Goal: Task Accomplishment & Management: Use online tool/utility

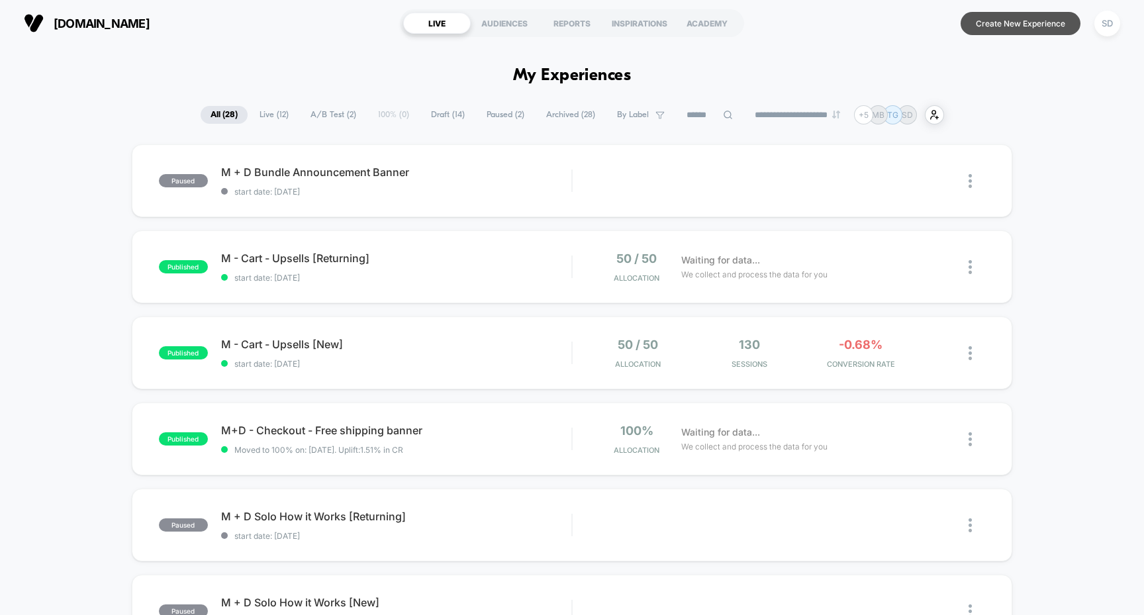
click at [1005, 19] on button "Create New Experience" at bounding box center [1021, 23] width 120 height 23
click at [1008, 29] on button "Create New Experience" at bounding box center [1021, 23] width 120 height 23
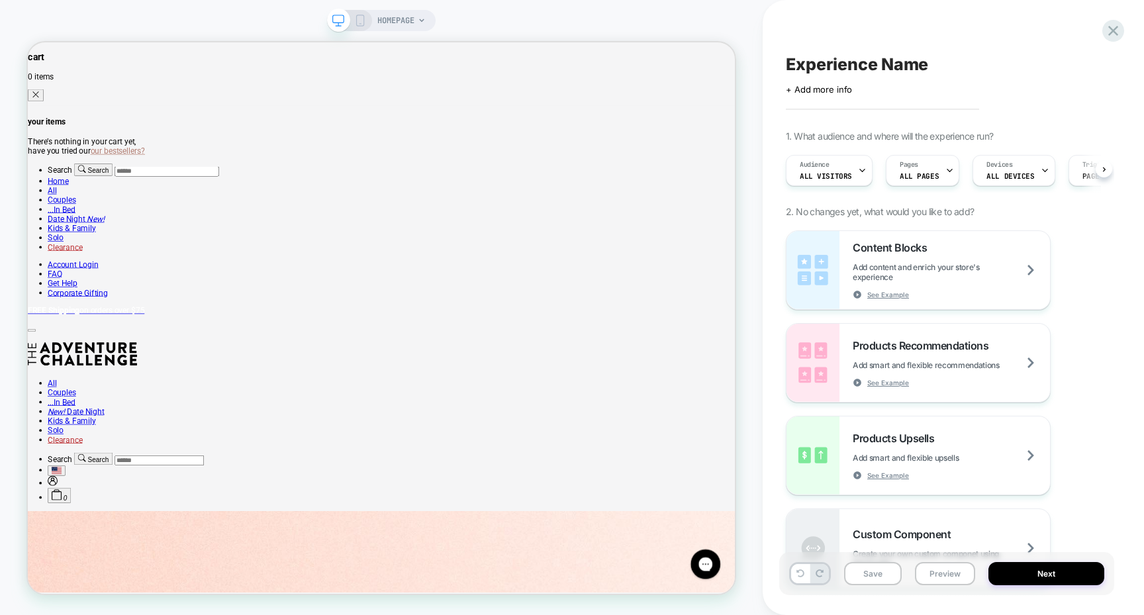
scroll to position [0, 1]
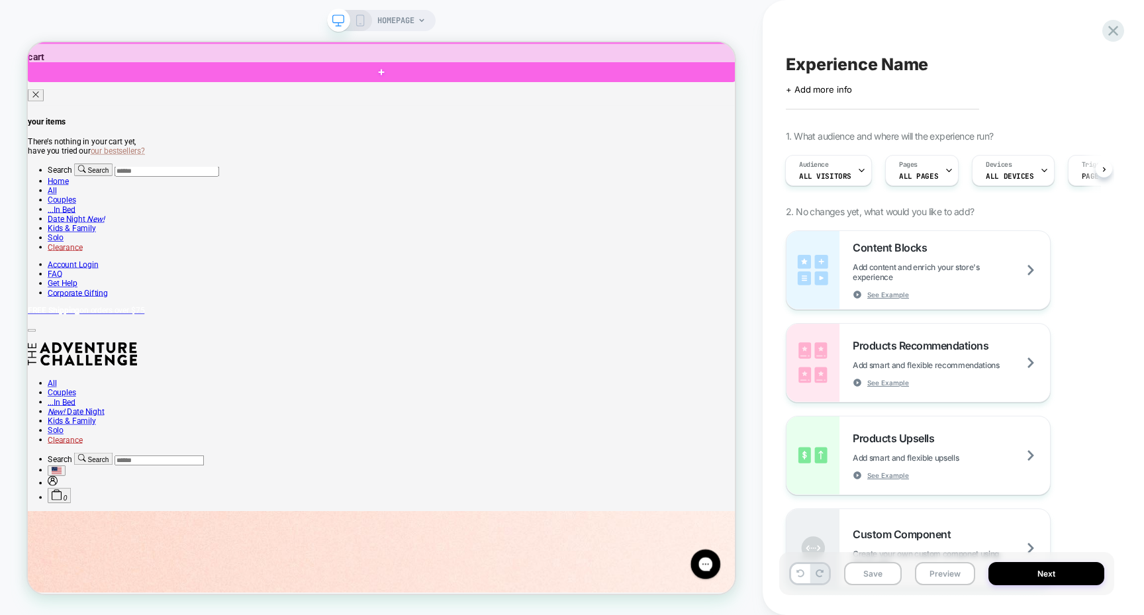
click at [620, 65] on div at bounding box center [500, 57] width 943 height 26
click at [675, 393] on link "FREE Shipping on orders over $75" at bounding box center [499, 399] width 943 height 13
click at [677, 44] on div at bounding box center [500, 57] width 943 height 26
click at [703, 45] on div at bounding box center [500, 57] width 943 height 26
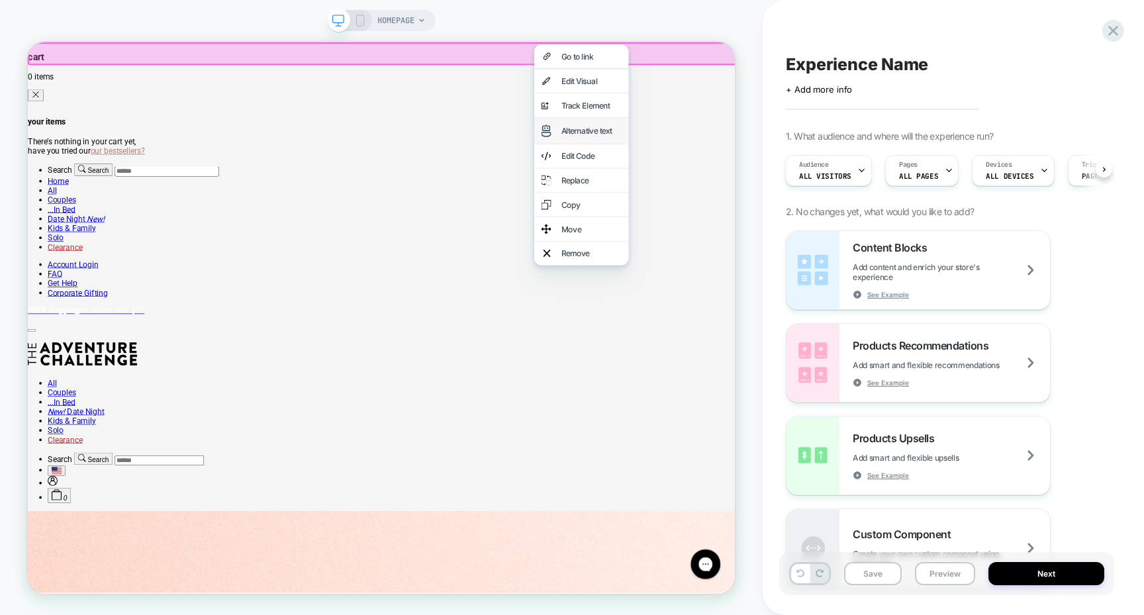
click at [753, 159] on div "Alternative text" at bounding box center [766, 160] width 126 height 34
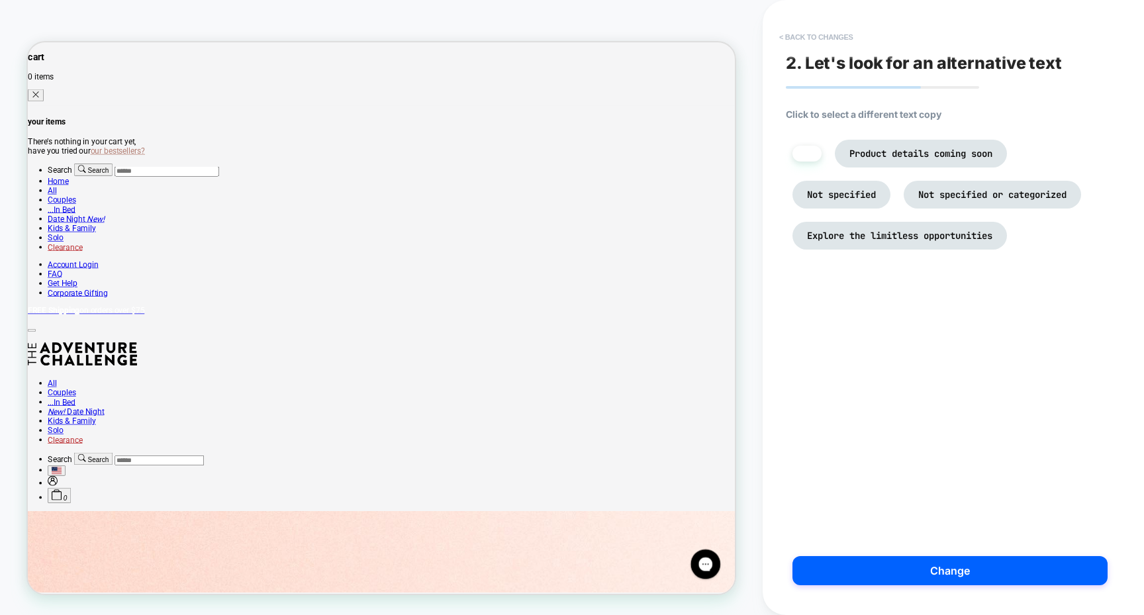
click at [798, 31] on button "< Back to changes" at bounding box center [816, 36] width 87 height 21
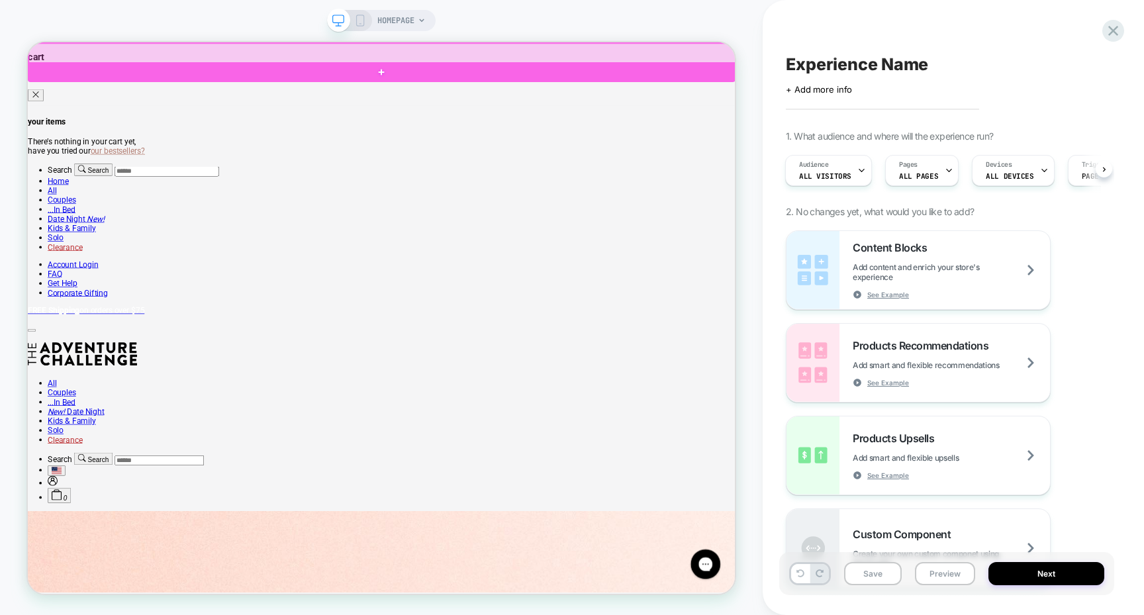
click at [646, 42] on div at bounding box center [501, 56] width 946 height 29
click at [643, 51] on div at bounding box center [500, 57] width 943 height 26
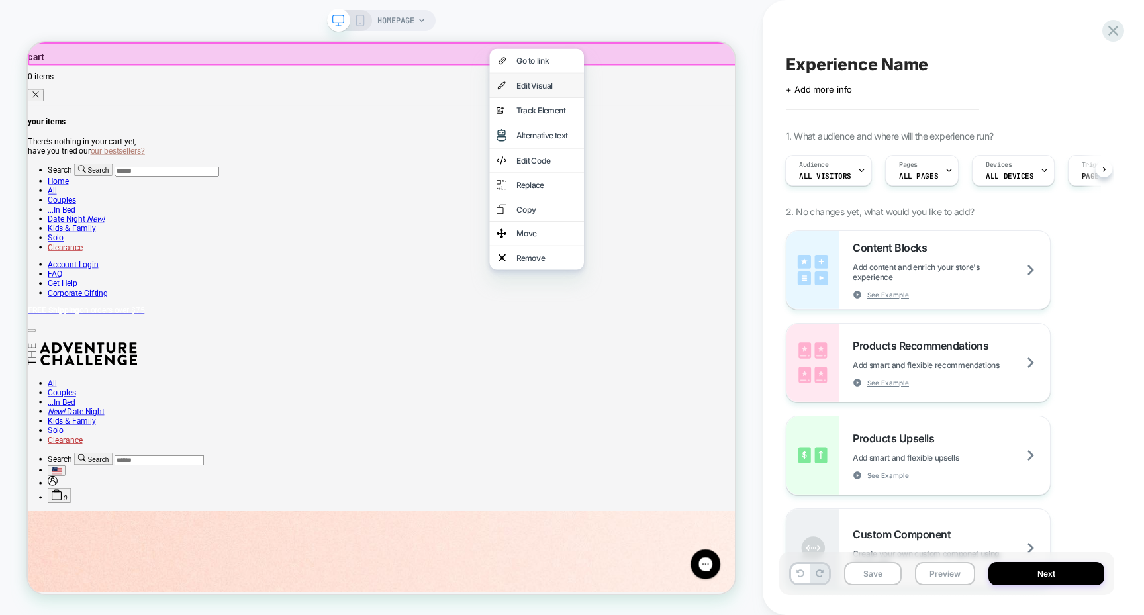
click at [696, 106] on div "Edit Visual" at bounding box center [719, 99] width 81 height 13
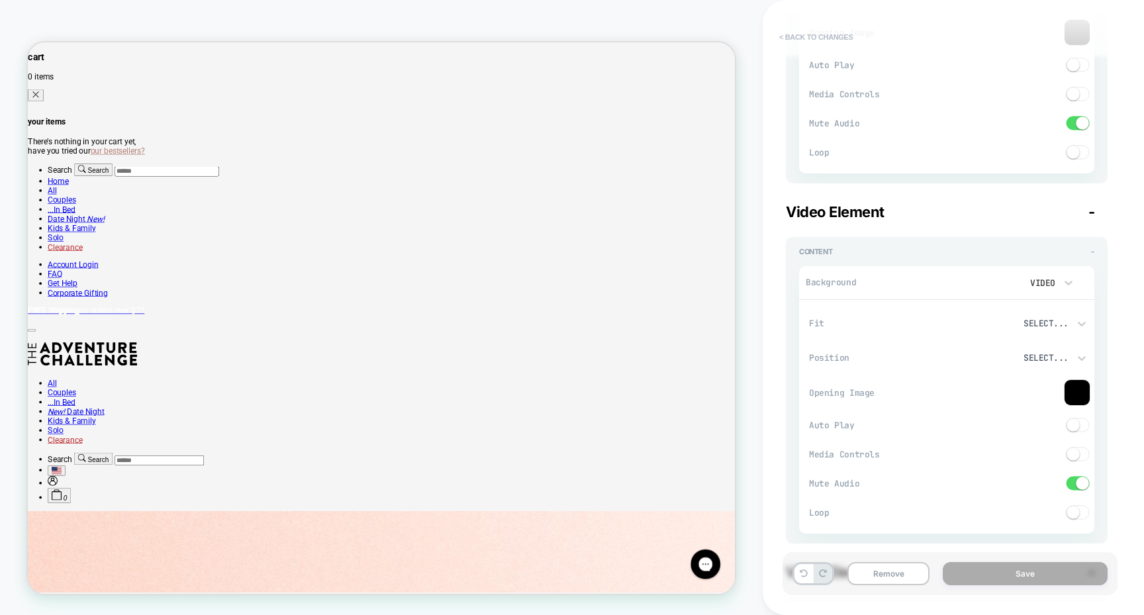
scroll to position [0, 0]
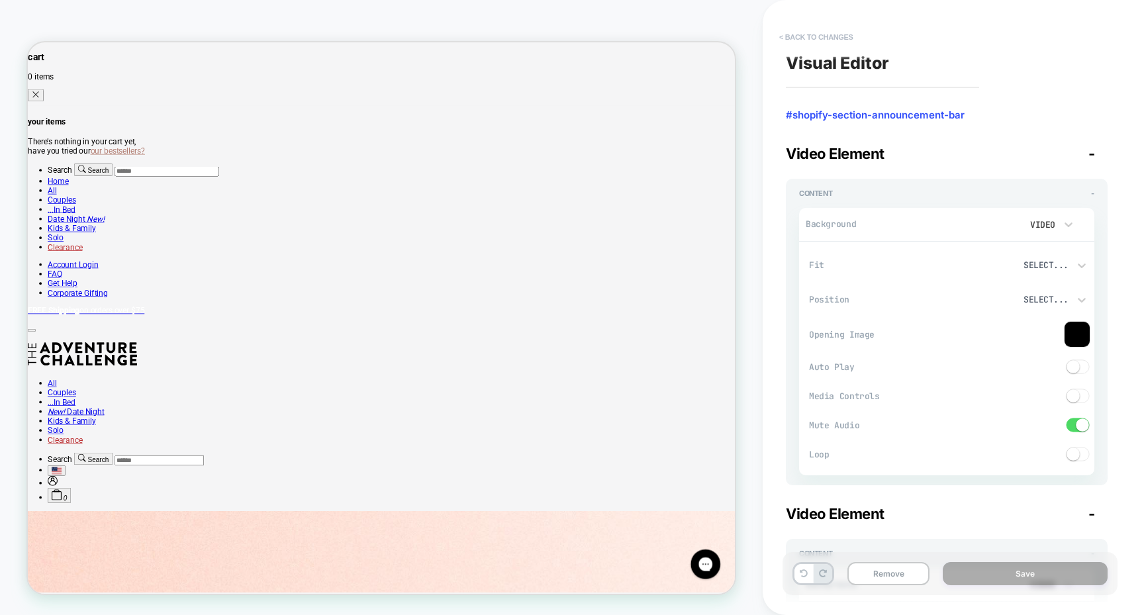
click at [787, 32] on button "< Back to changes" at bounding box center [816, 36] width 87 height 21
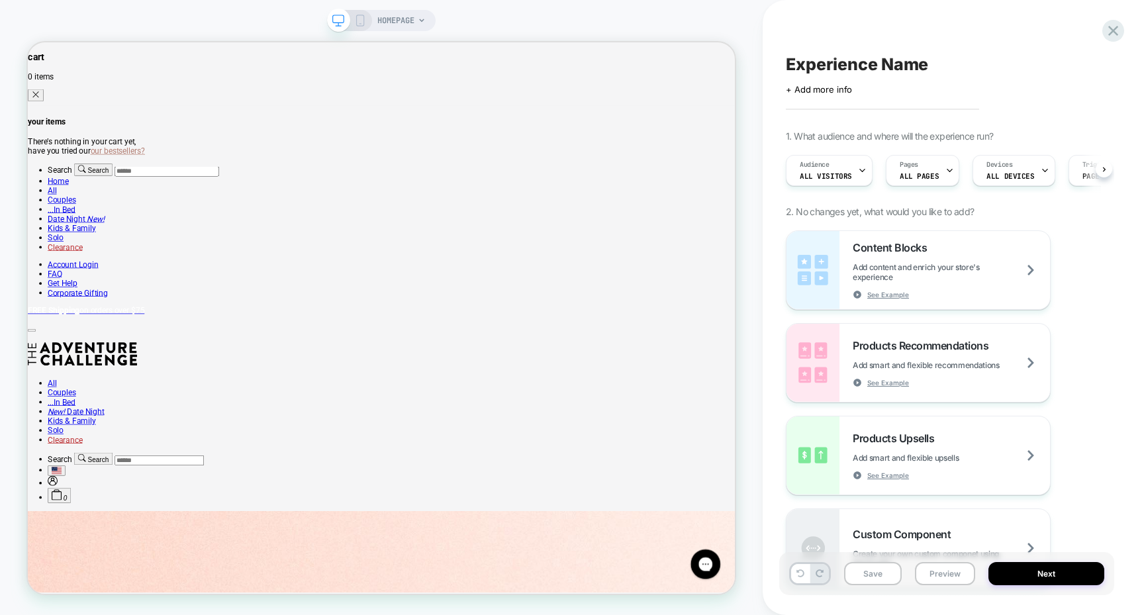
scroll to position [0, 1]
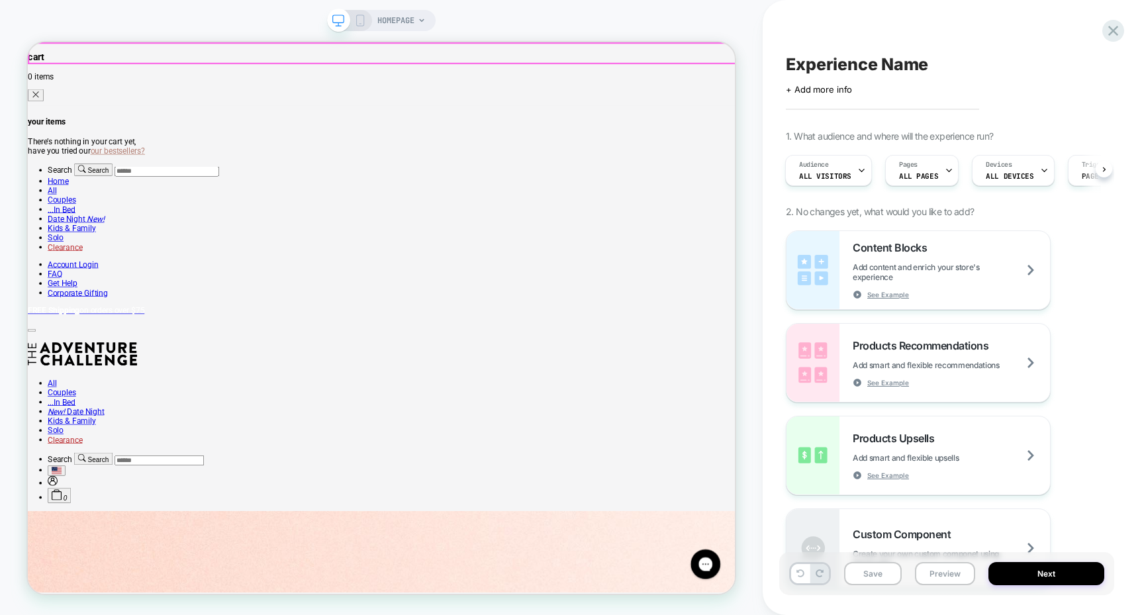
click at [649, 393] on link "FREE Shipping on orders over $75" at bounding box center [499, 399] width 943 height 13
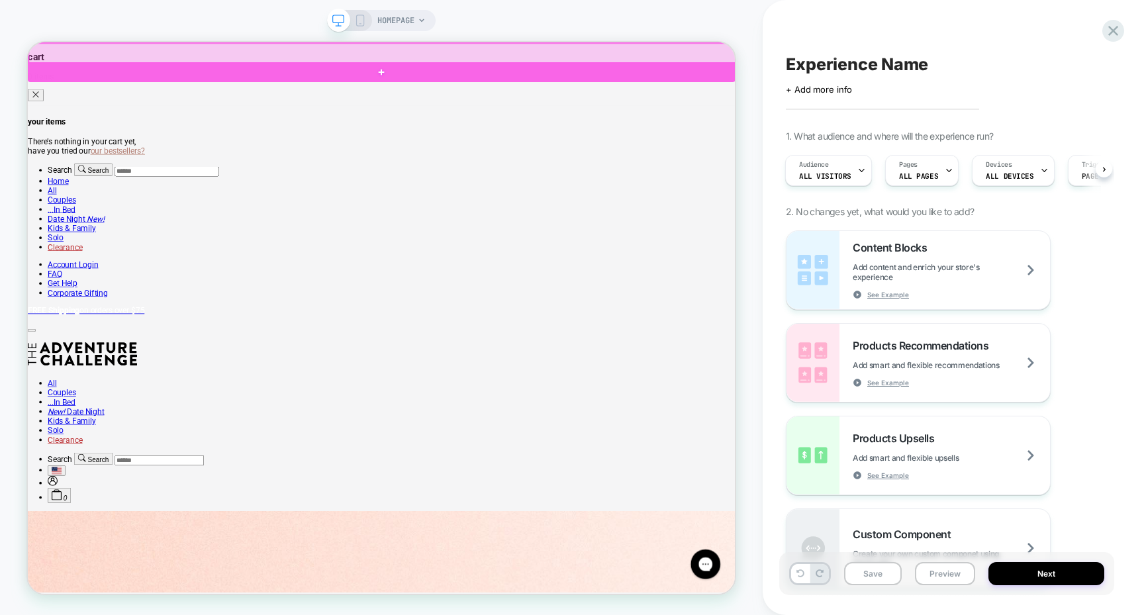
click at [649, 42] on div at bounding box center [501, 56] width 946 height 29
click at [645, 49] on div at bounding box center [500, 57] width 943 height 26
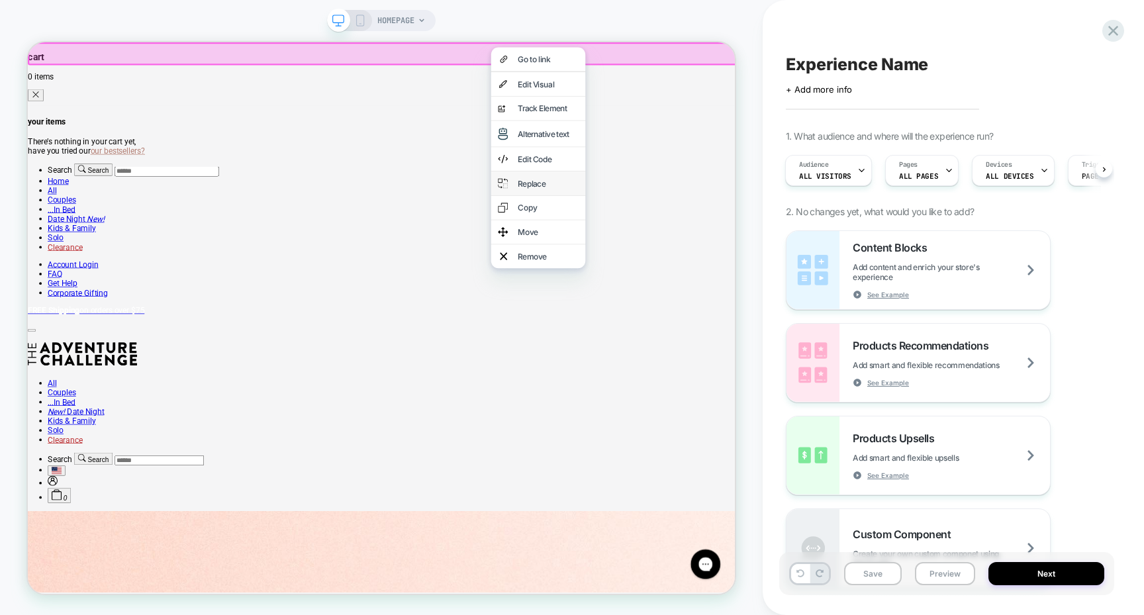
click at [681, 237] on div "Replace" at bounding box center [721, 230] width 81 height 13
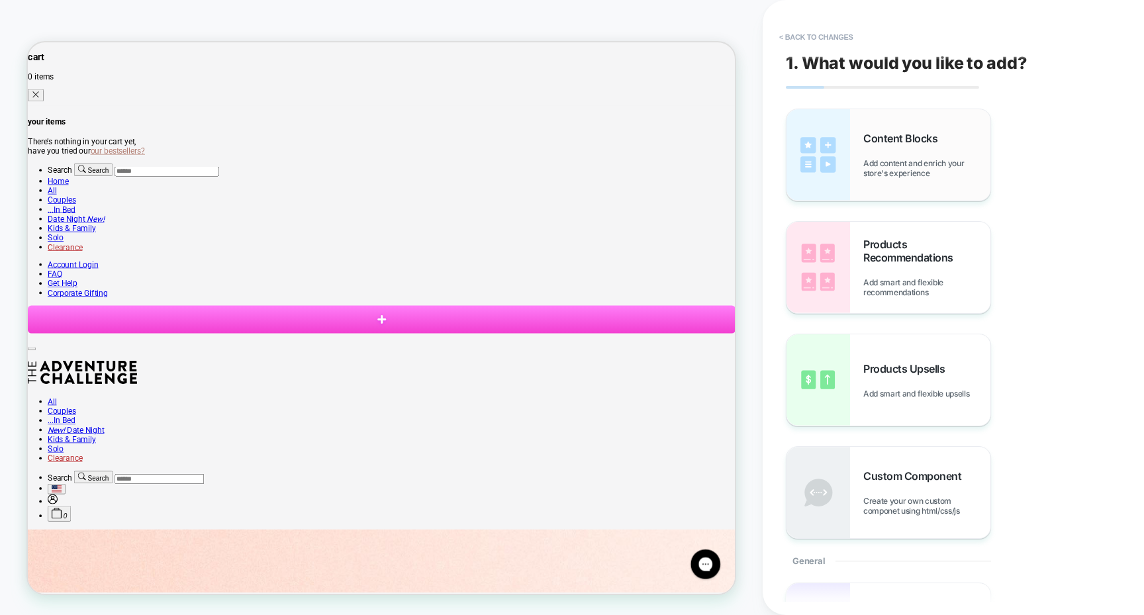
click at [846, 152] on img at bounding box center [818, 154] width 64 height 91
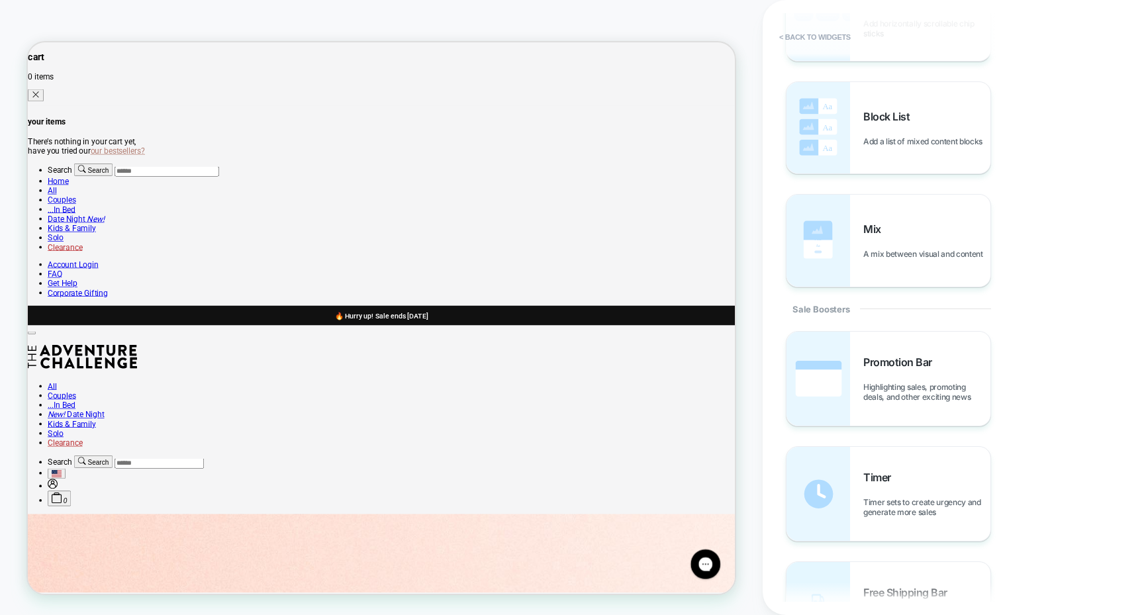
scroll to position [947, 0]
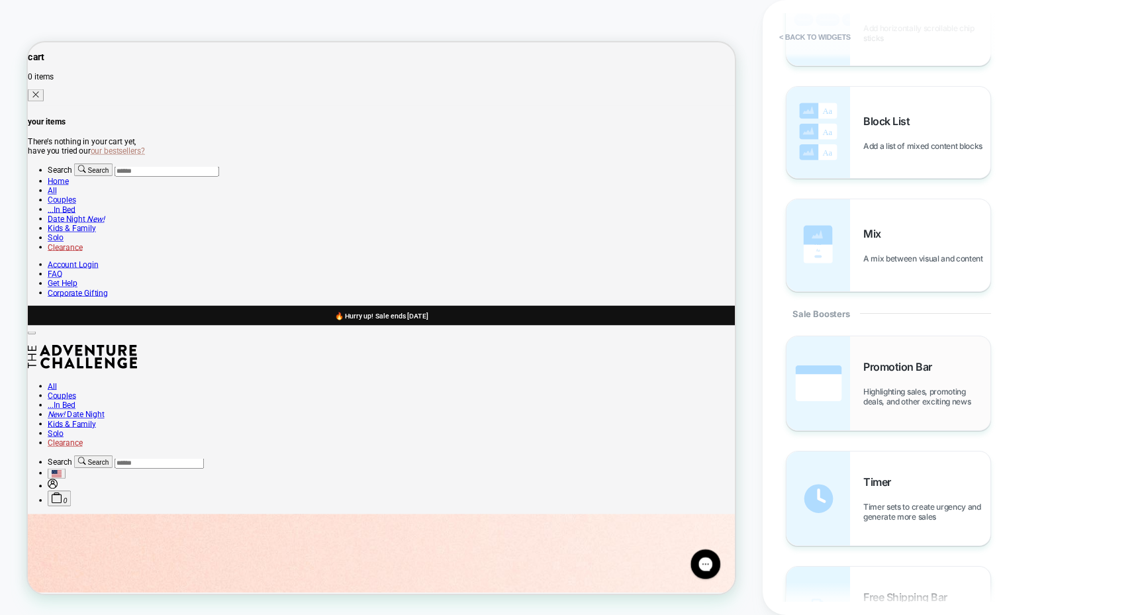
click at [837, 378] on img at bounding box center [818, 383] width 64 height 94
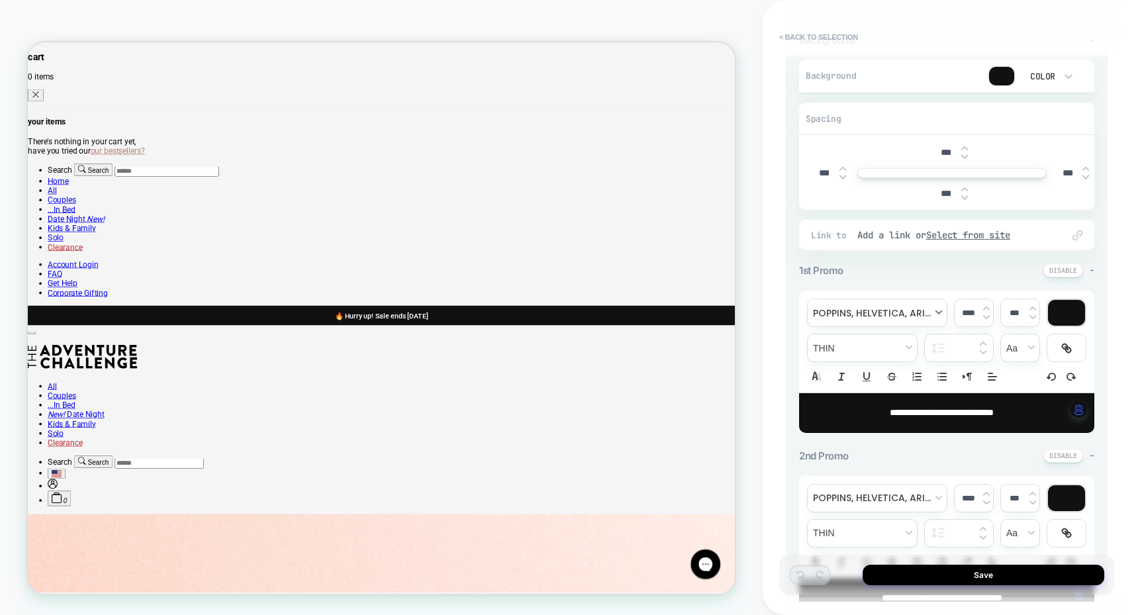
scroll to position [218, 0]
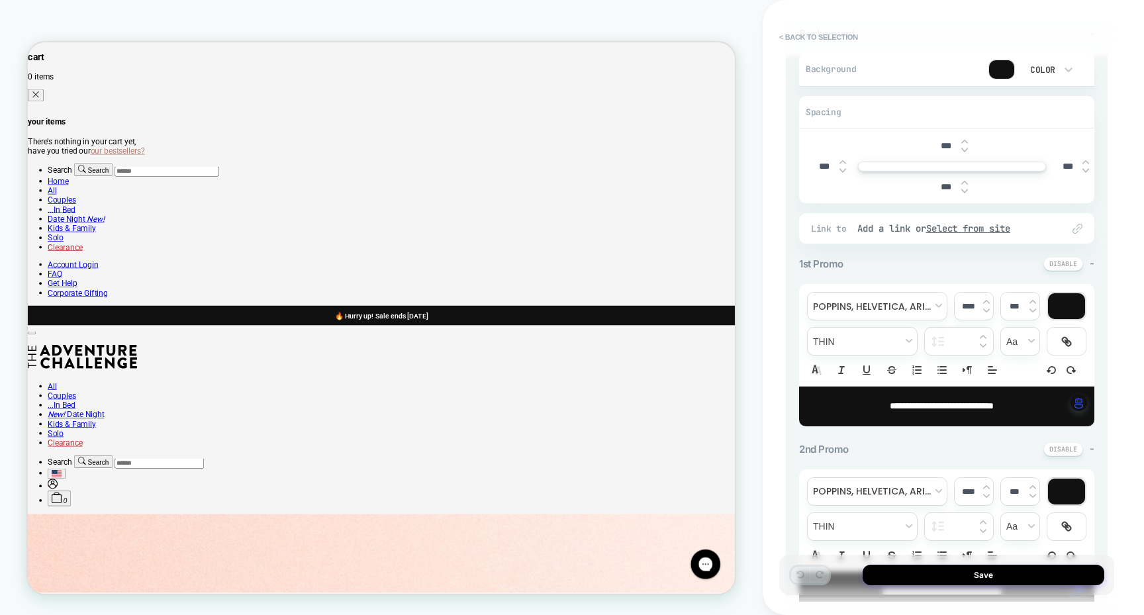
click at [925, 400] on p "**********" at bounding box center [941, 406] width 259 height 13
click at [890, 408] on span "**********" at bounding box center [942, 405] width 104 height 9
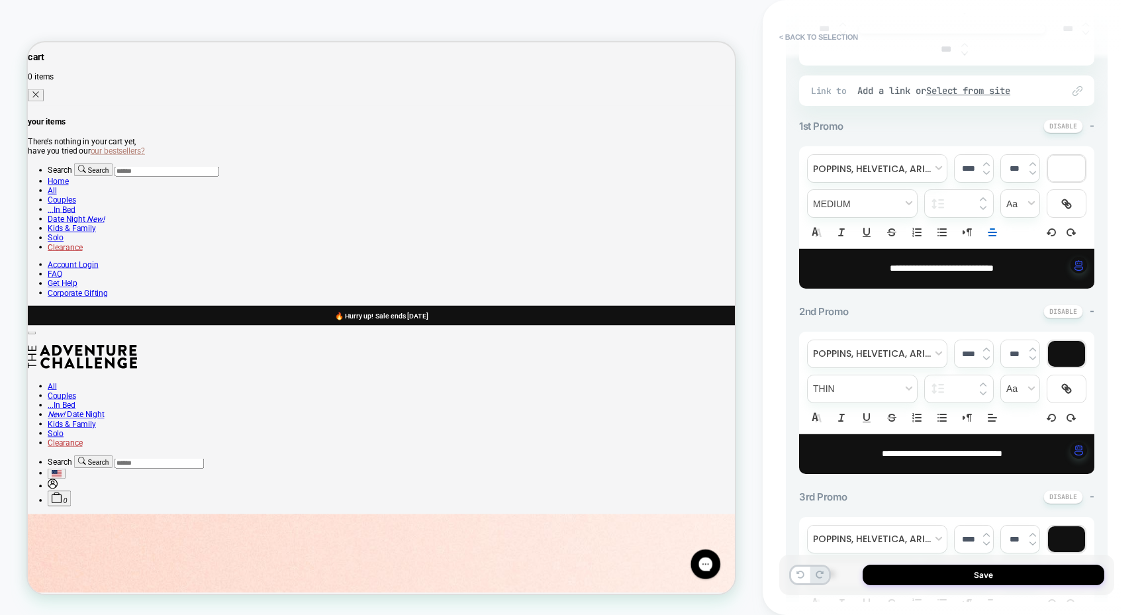
scroll to position [370, 0]
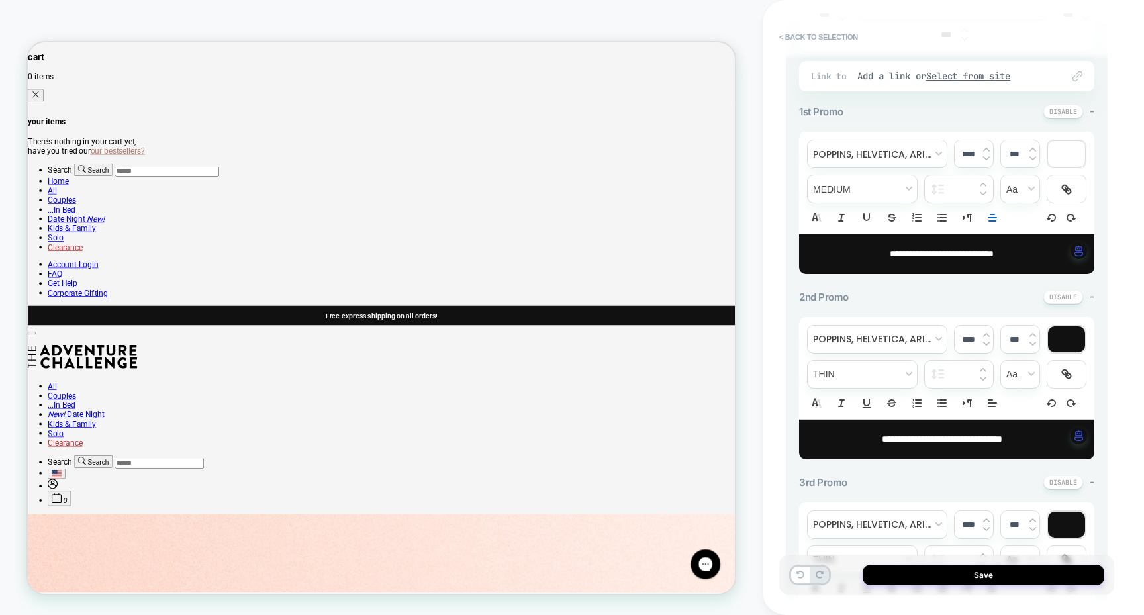
click at [902, 254] on span "**********" at bounding box center [942, 253] width 104 height 9
drag, startPoint x: 894, startPoint y: 251, endPoint x: 851, endPoint y: 251, distance: 42.4
click at [851, 251] on p "**********" at bounding box center [941, 254] width 259 height 13
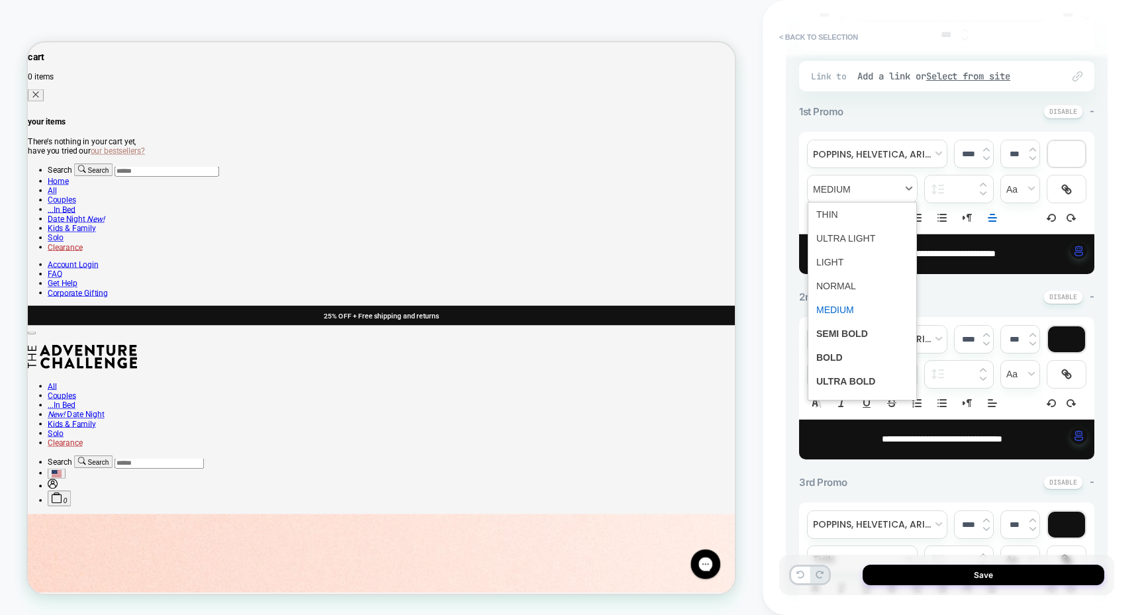
click at [890, 185] on span "fontWeight" at bounding box center [862, 188] width 109 height 27
click at [844, 359] on span "fontWeight" at bounding box center [862, 358] width 92 height 24
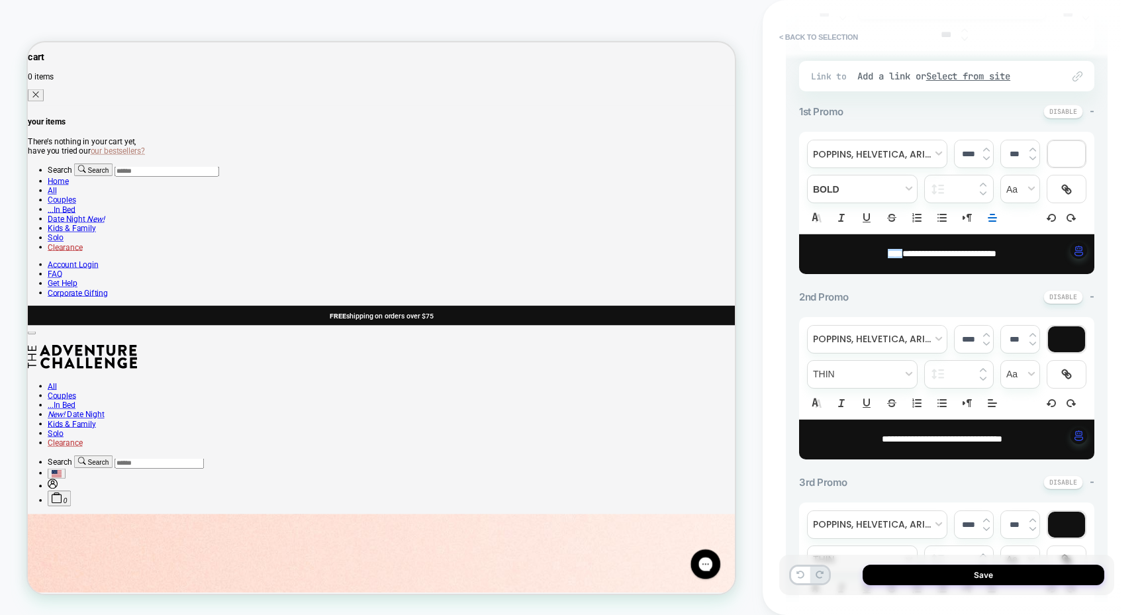
click at [908, 435] on span "**********" at bounding box center [942, 438] width 120 height 9
drag, startPoint x: 907, startPoint y: 439, endPoint x: 837, endPoint y: 433, distance: 69.8
click at [837, 438] on p "**********" at bounding box center [941, 439] width 259 height 13
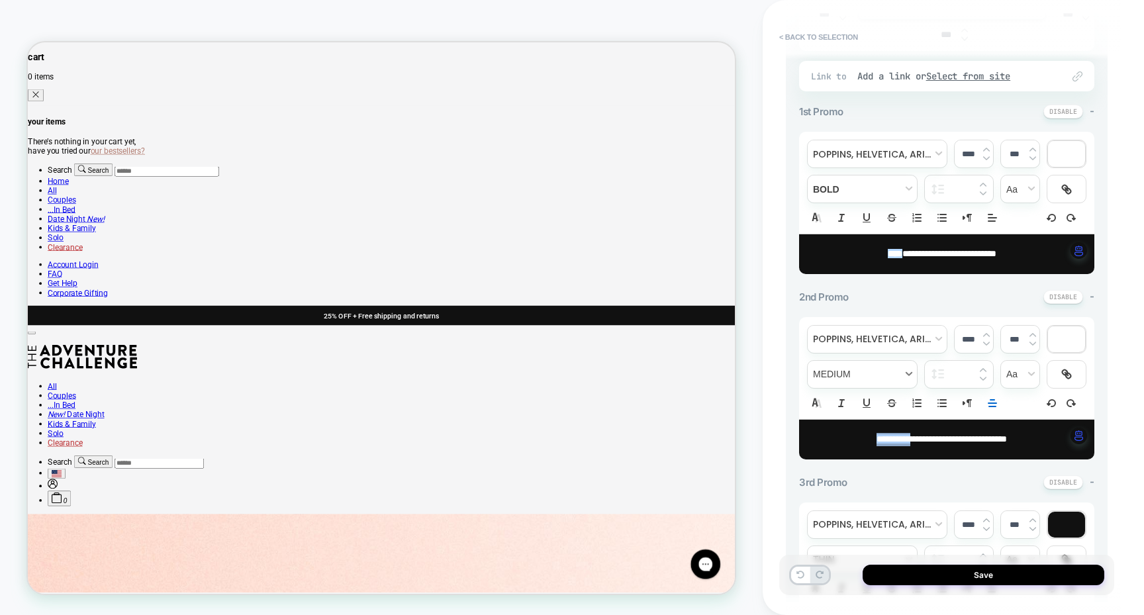
click at [861, 371] on span "fontWeight" at bounding box center [862, 374] width 109 height 27
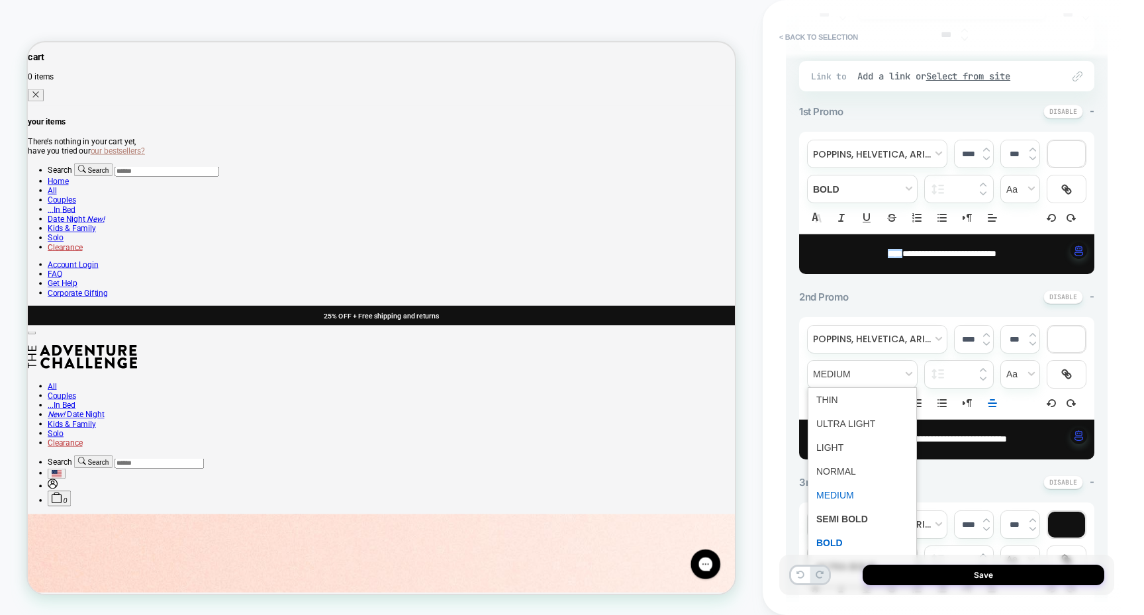
click at [845, 542] on span "fontWeight" at bounding box center [862, 543] width 92 height 24
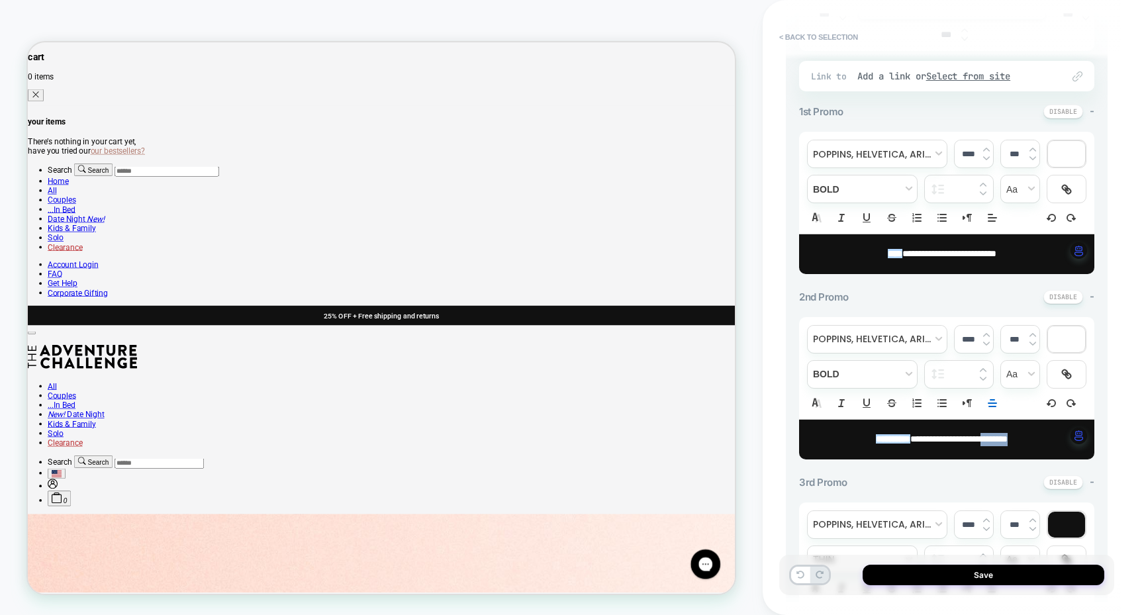
drag, startPoint x: 1000, startPoint y: 437, endPoint x: 1056, endPoint y: 437, distance: 55.6
click at [1056, 437] on p "**********" at bounding box center [941, 439] width 259 height 13
click at [856, 372] on span "fontWeight" at bounding box center [862, 374] width 109 height 27
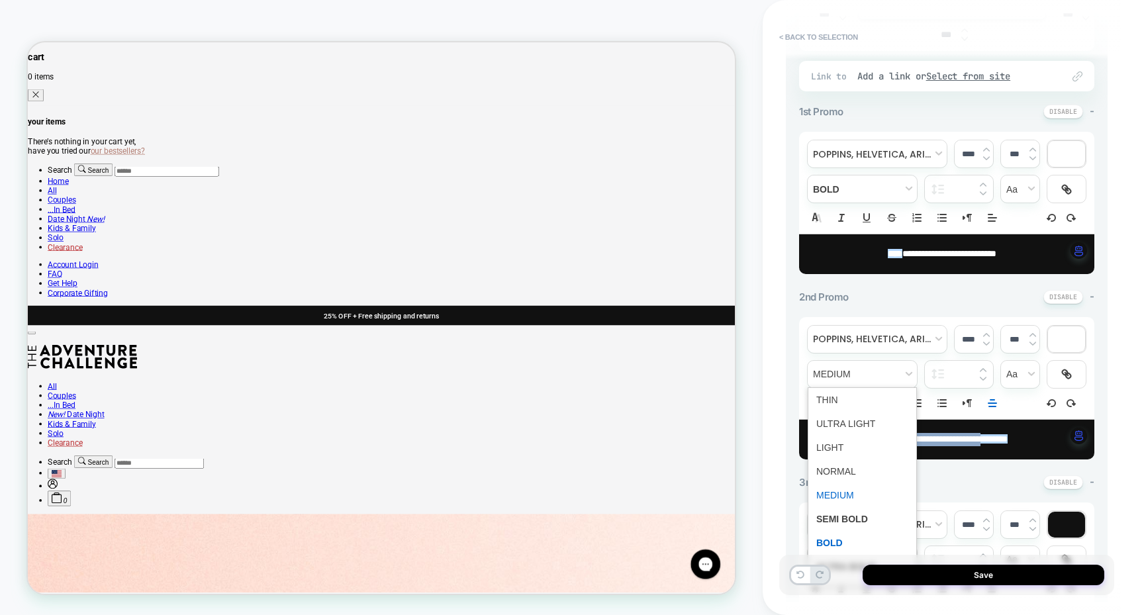
click at [843, 540] on span "fontWeight" at bounding box center [862, 543] width 92 height 24
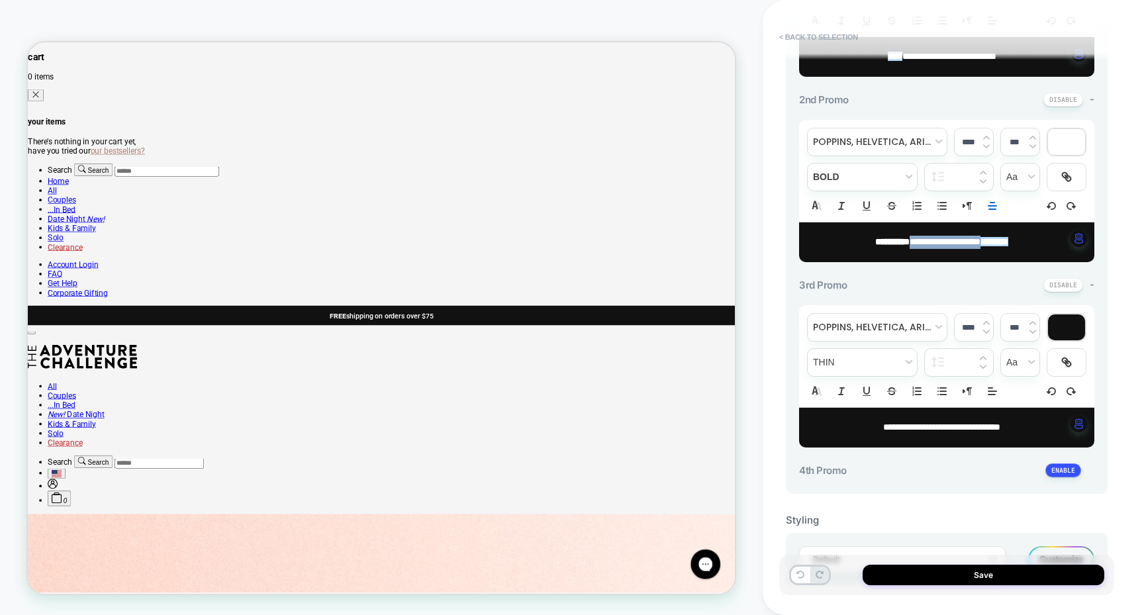
scroll to position [569, 0]
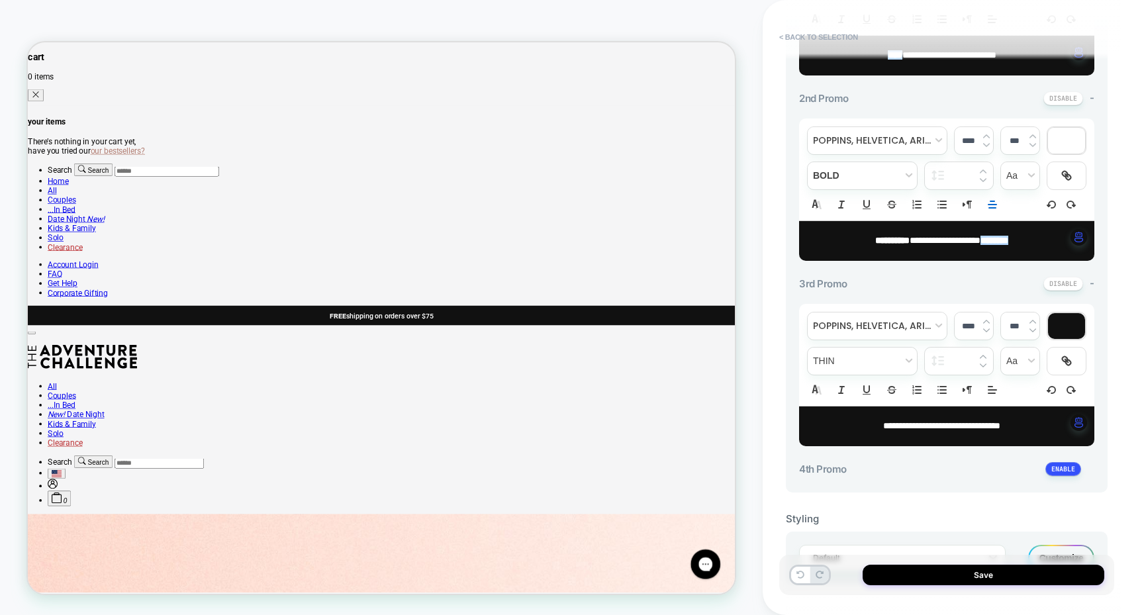
click at [1095, 280] on div "**********" at bounding box center [947, 76] width 322 height 831
click at [1091, 282] on span "-" at bounding box center [1092, 283] width 5 height 13
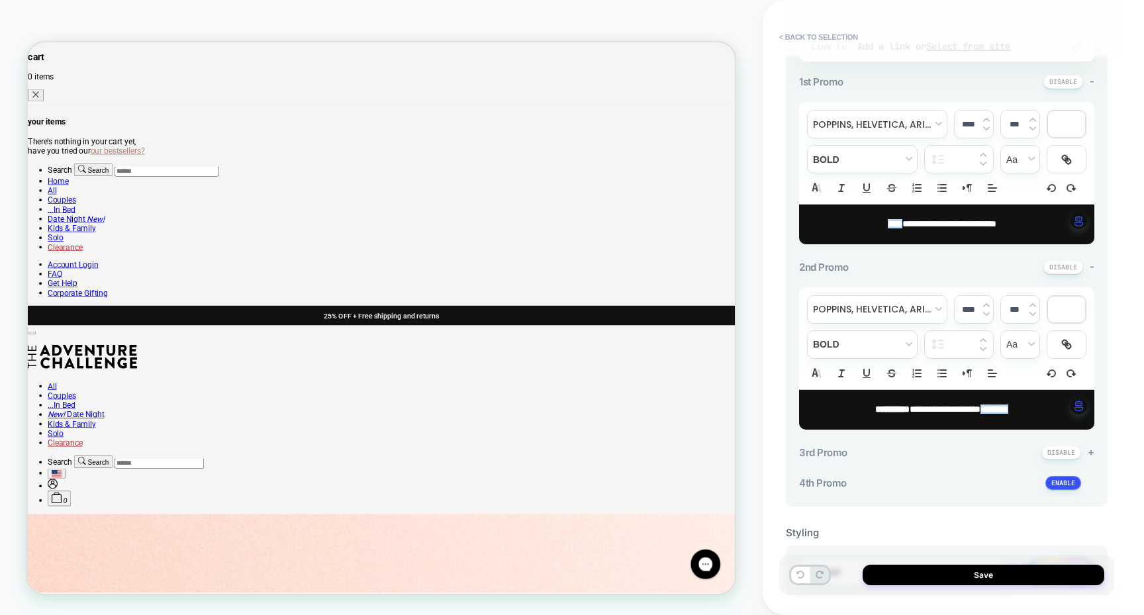
scroll to position [410, 0]
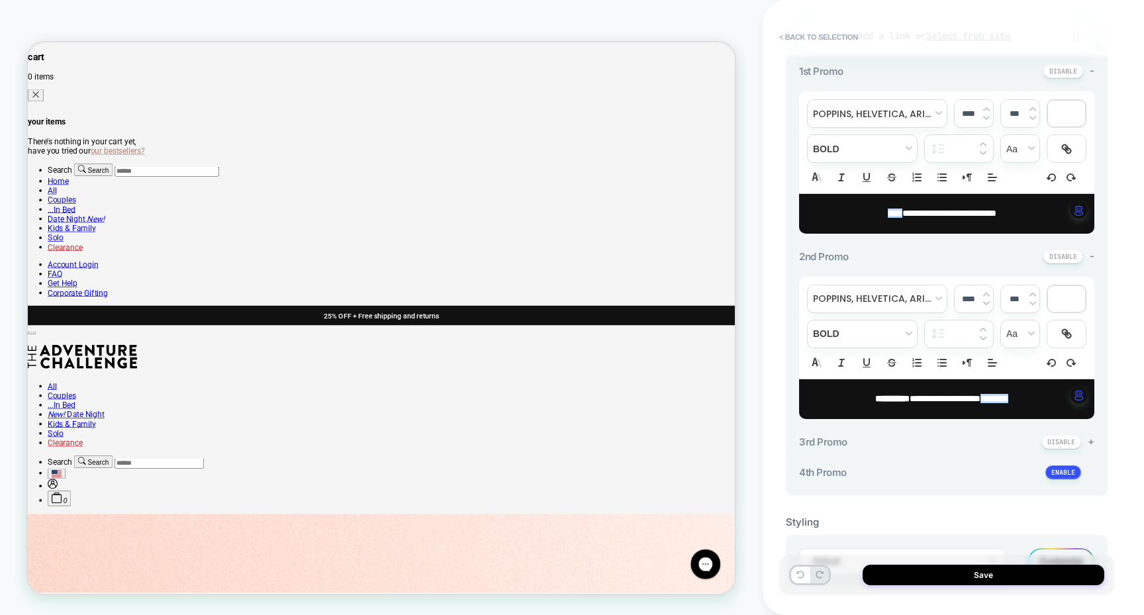
click at [980, 398] on span "**********" at bounding box center [945, 398] width 71 height 9
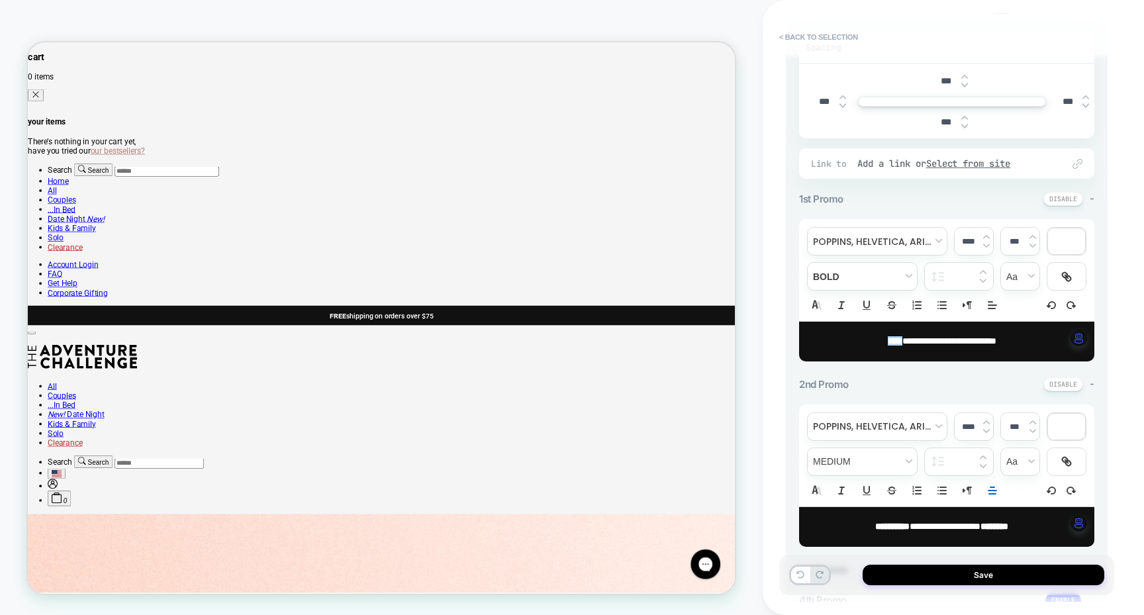
scroll to position [299, 0]
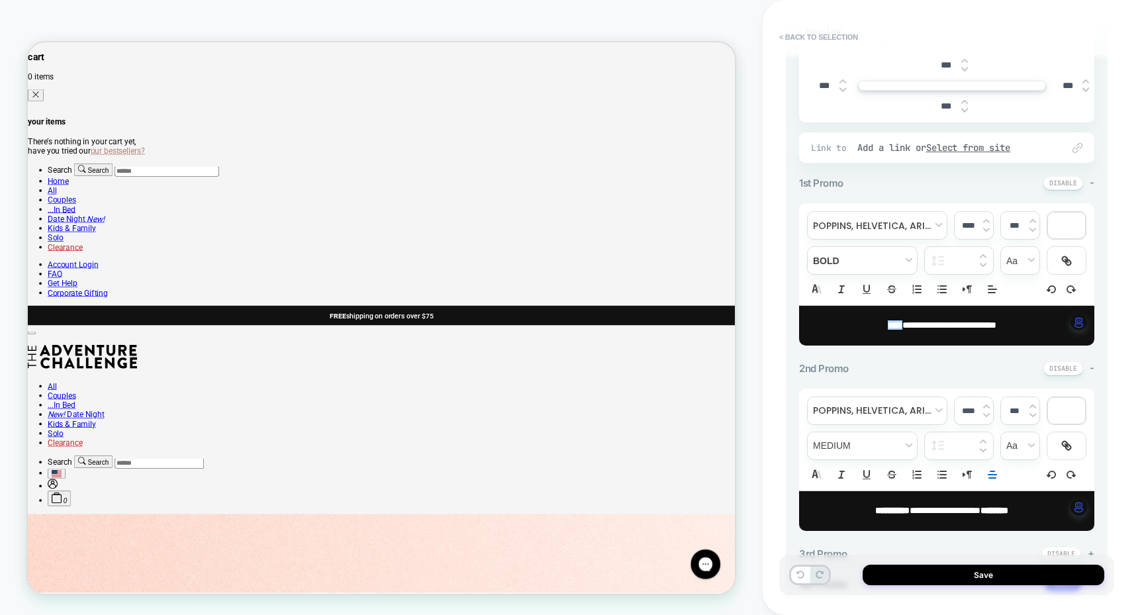
click at [907, 327] on span "**********" at bounding box center [949, 324] width 94 height 9
click at [1057, 250] on div at bounding box center [1066, 260] width 38 height 27
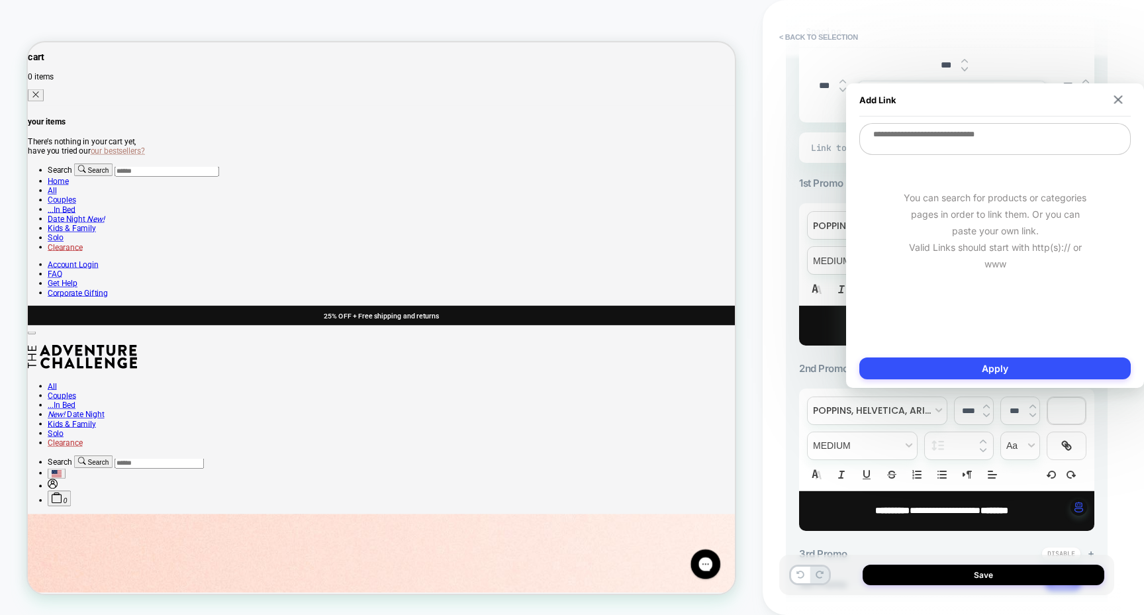
click at [943, 132] on textarea at bounding box center [994, 139] width 271 height 32
paste textarea "**********"
type textarea "**********"
click at [963, 373] on button "Apply" at bounding box center [994, 368] width 271 height 22
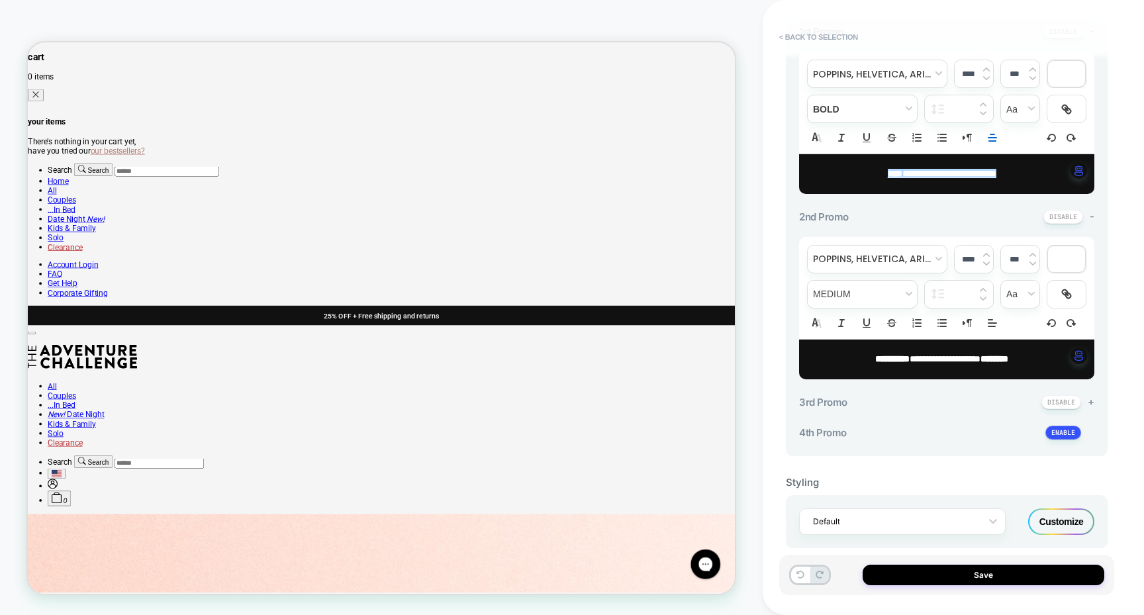
scroll to position [467, 0]
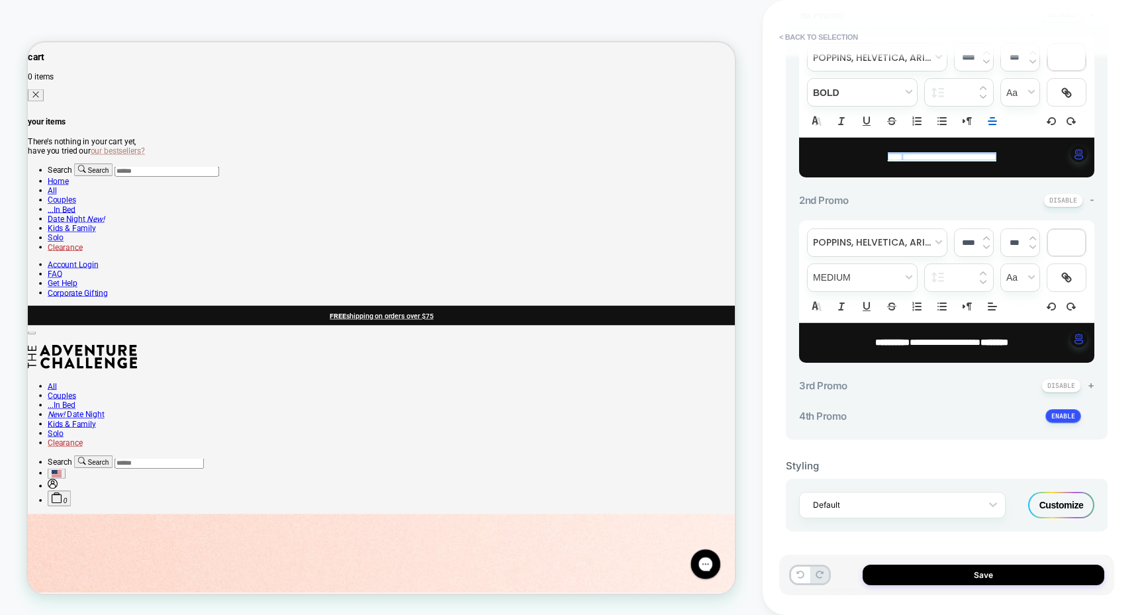
click at [1029, 153] on p "**********" at bounding box center [941, 157] width 259 height 13
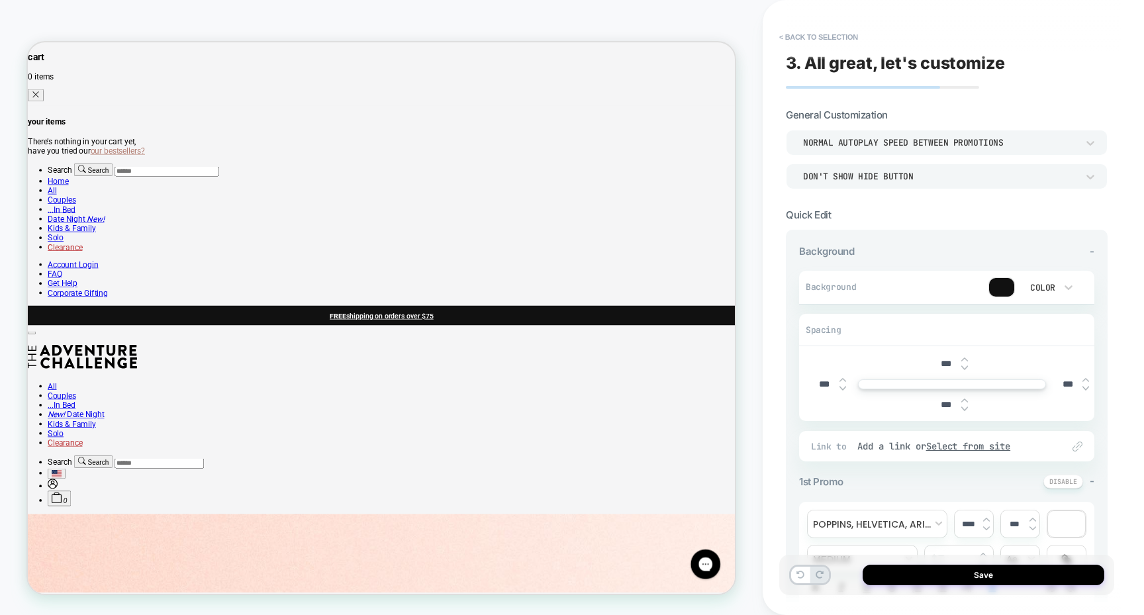
scroll to position [453, 0]
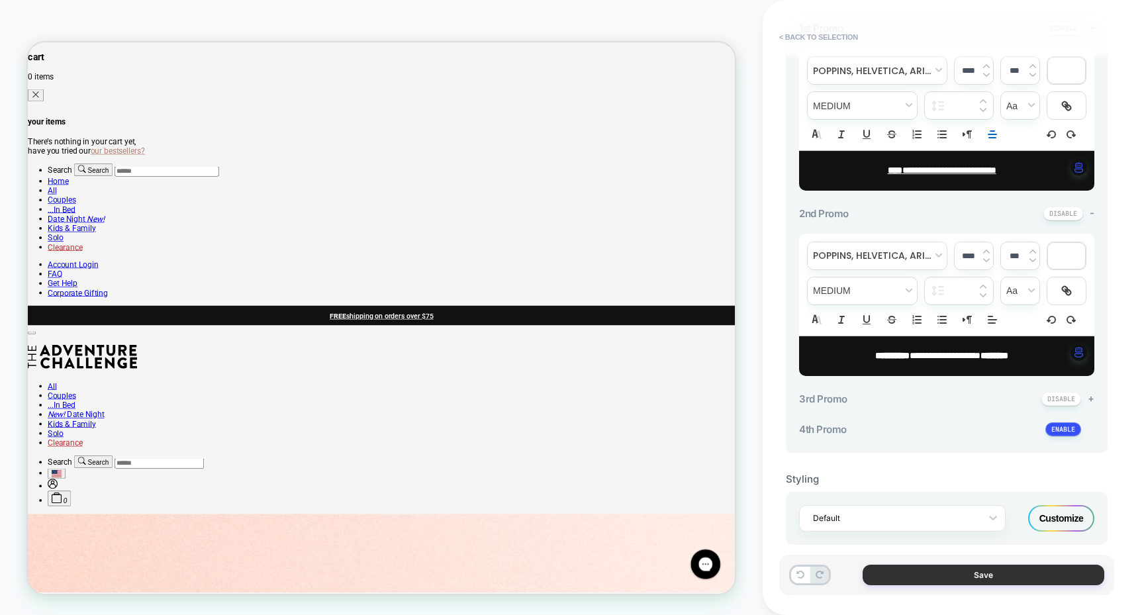
click at [943, 571] on button "Save" at bounding box center [984, 575] width 242 height 21
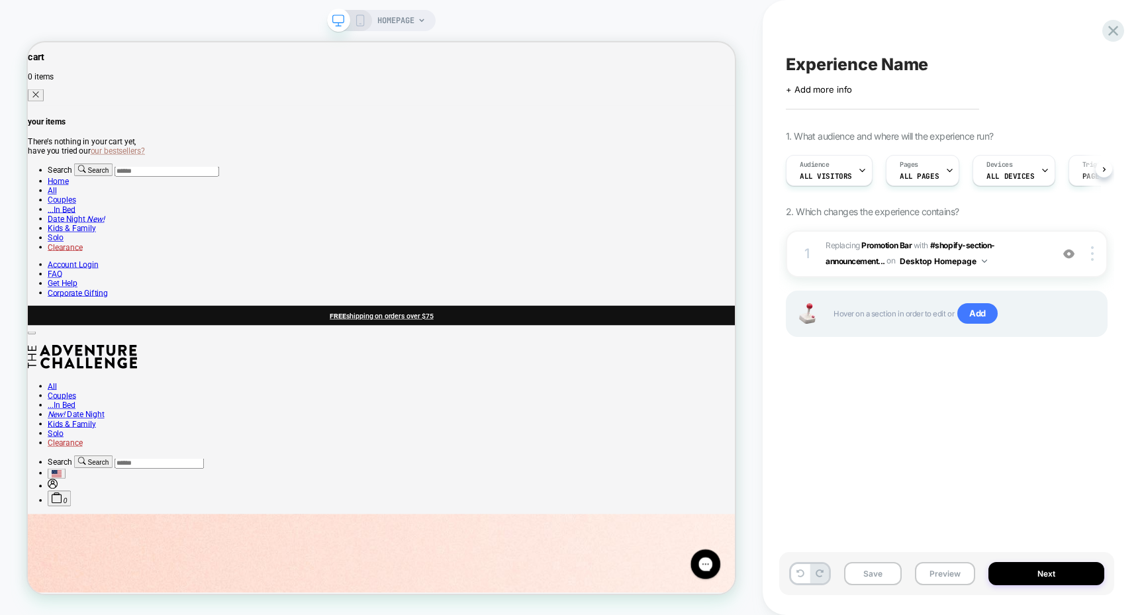
scroll to position [0, 1]
click at [1088, 255] on div at bounding box center [1094, 253] width 25 height 15
click at [835, 418] on div "Experience Name Click to edit experience details + Add more info 1. What audien…" at bounding box center [946, 307] width 335 height 589
click at [984, 244] on span "#shopify-section-announcement..." at bounding box center [910, 252] width 169 height 25
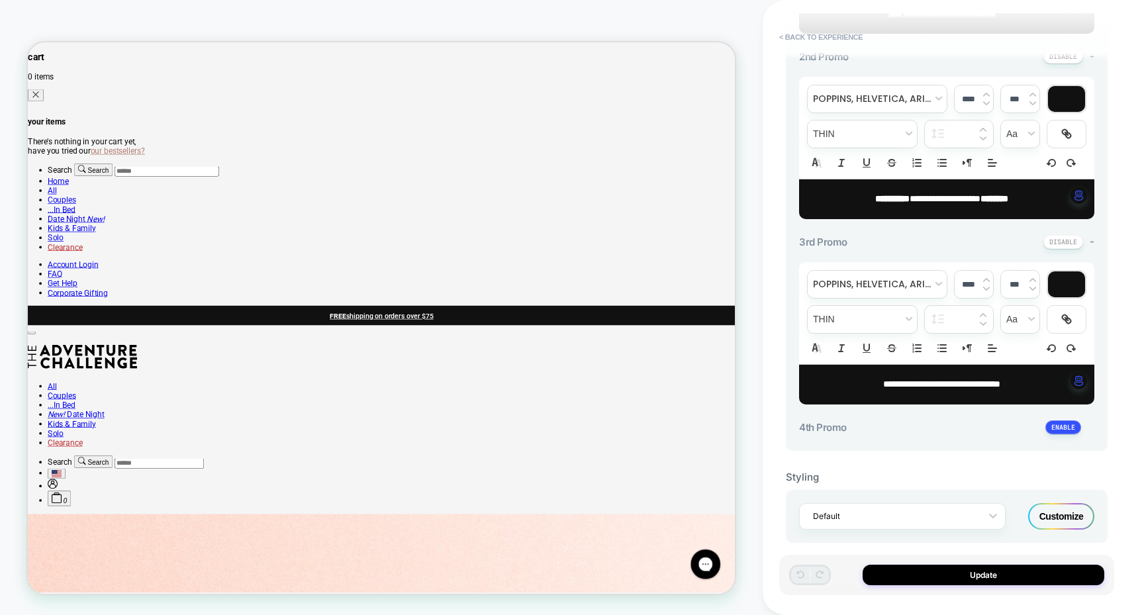
scroll to position [612, 0]
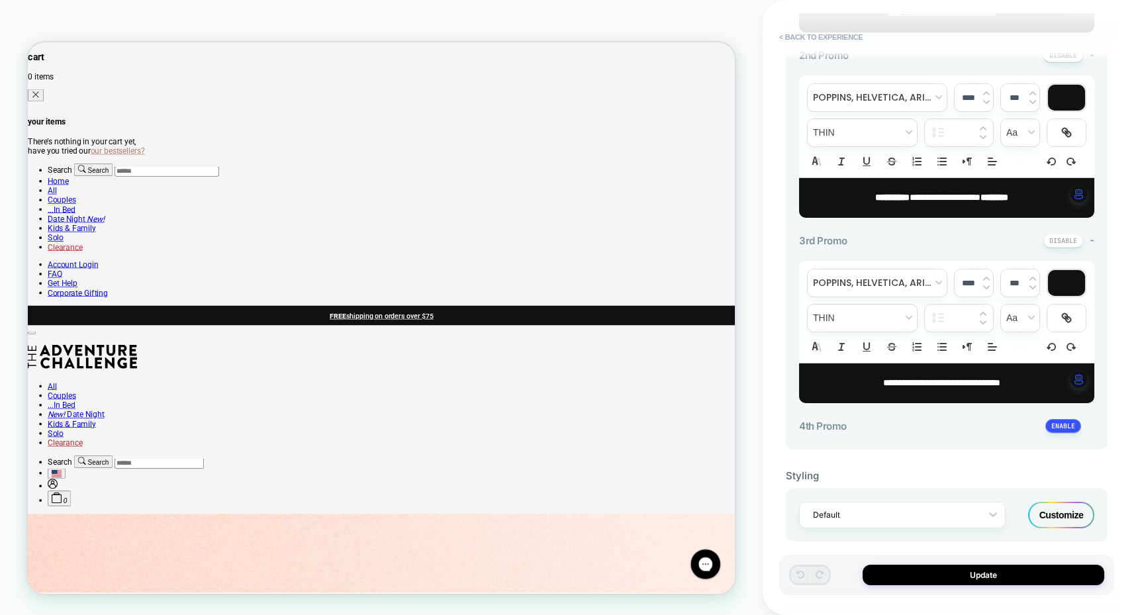
click at [1088, 240] on div "-" at bounding box center [1068, 241] width 51 height 14
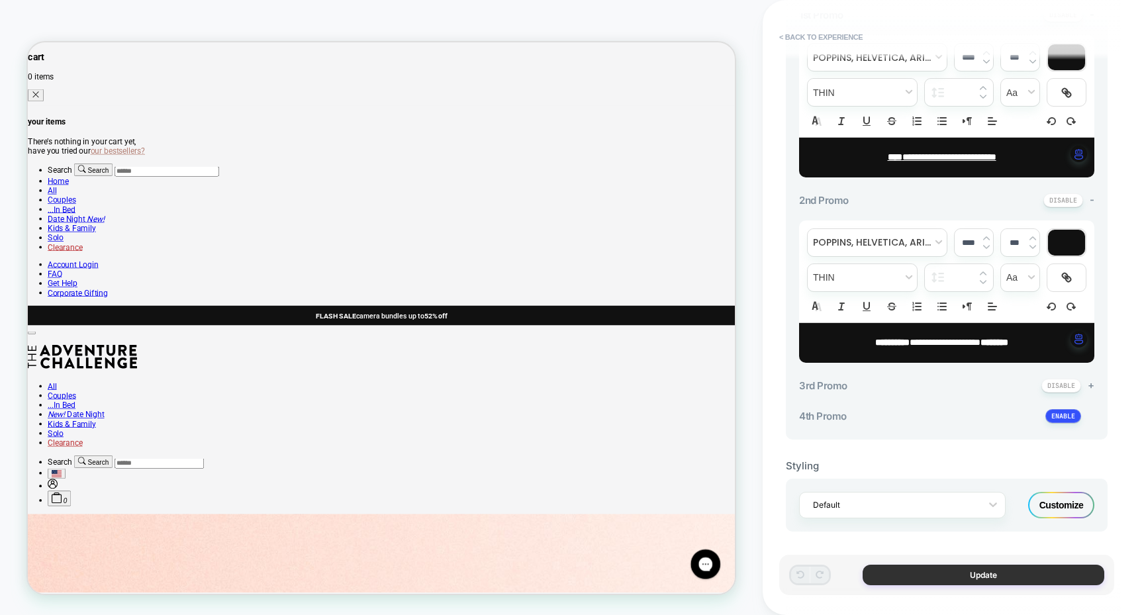
click at [936, 577] on button "Update" at bounding box center [984, 575] width 242 height 21
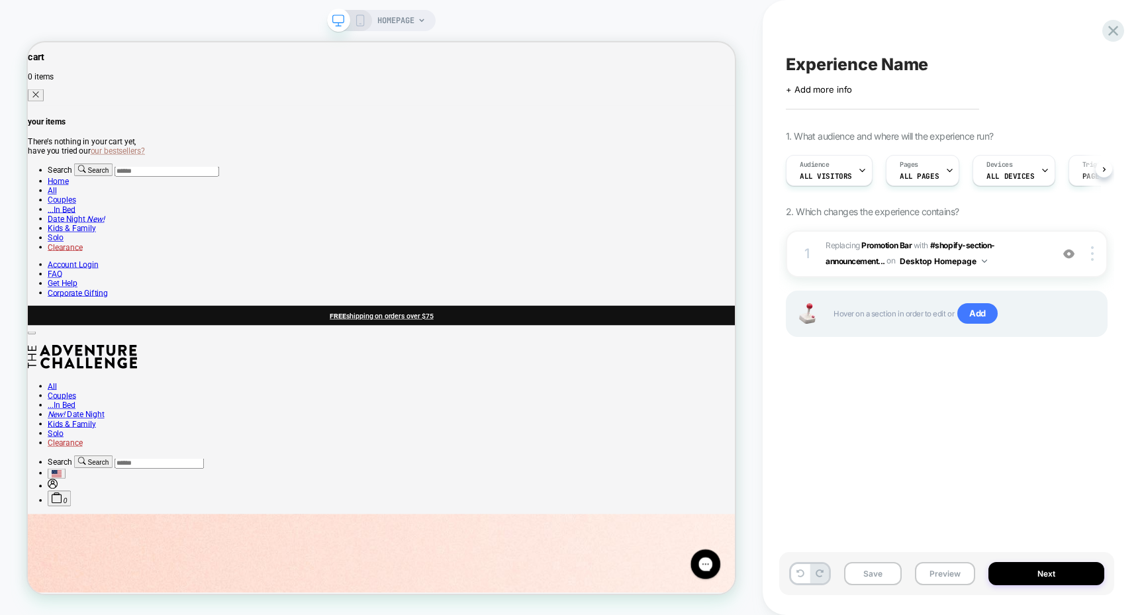
scroll to position [0, 1]
click at [1088, 248] on div at bounding box center [1094, 253] width 25 height 15
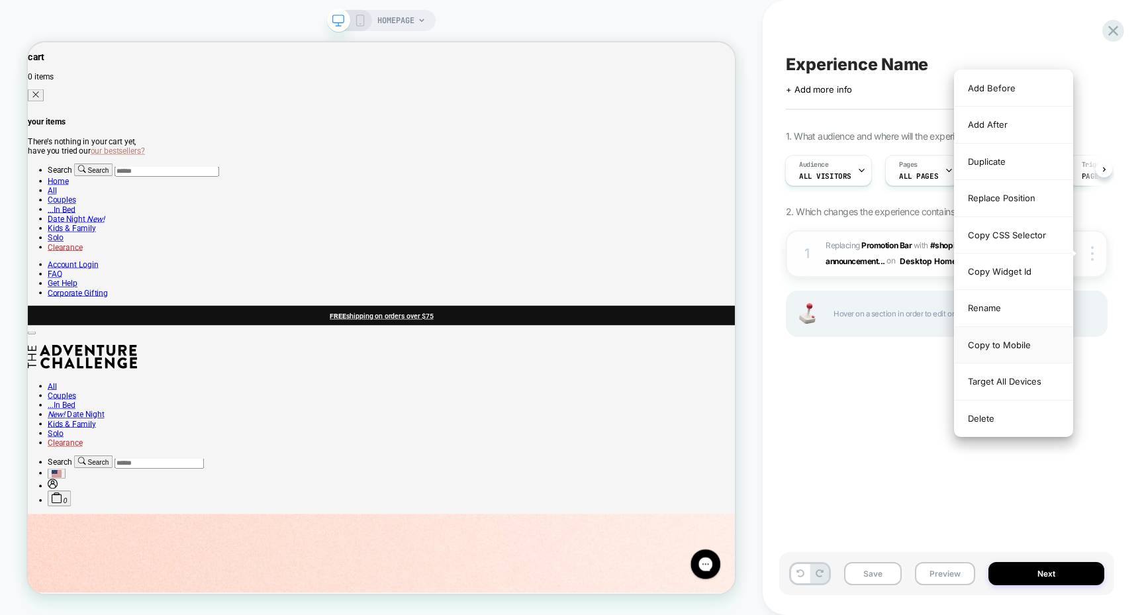
click at [980, 348] on div "Copy to Mobile" at bounding box center [1014, 345] width 118 height 36
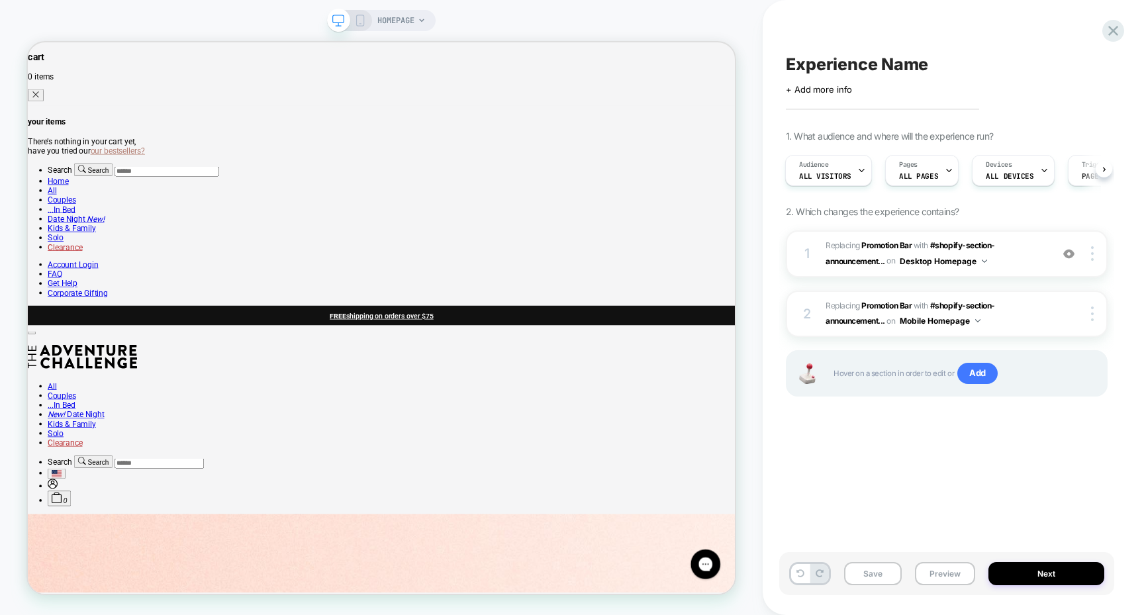
click at [357, 23] on rect at bounding box center [360, 20] width 7 height 11
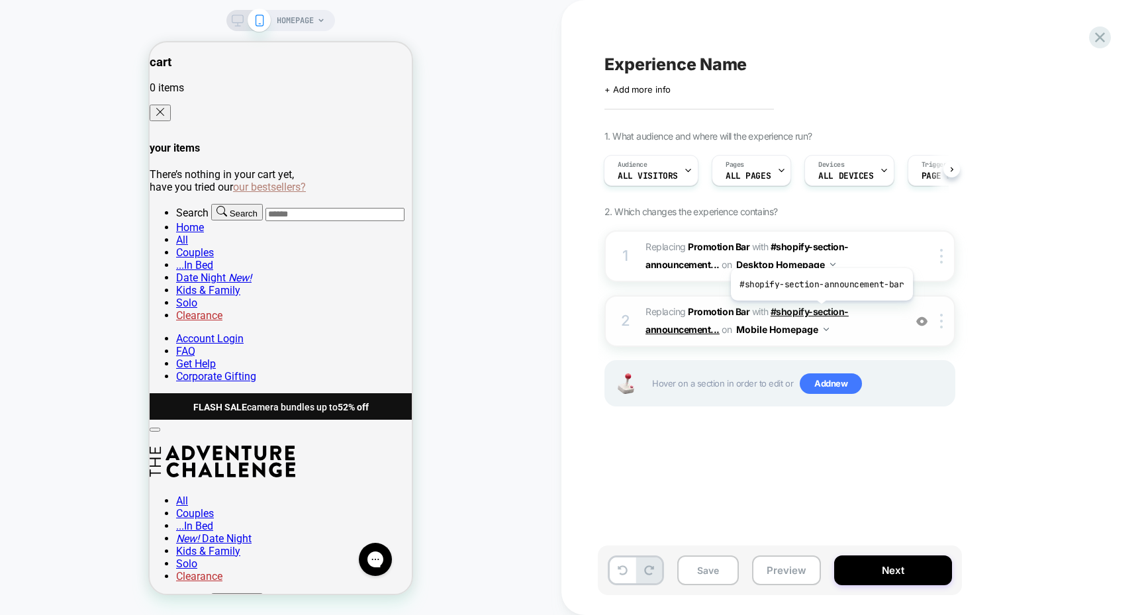
click at [820, 310] on span "#shopify-section-announcement..." at bounding box center [746, 320] width 203 height 29
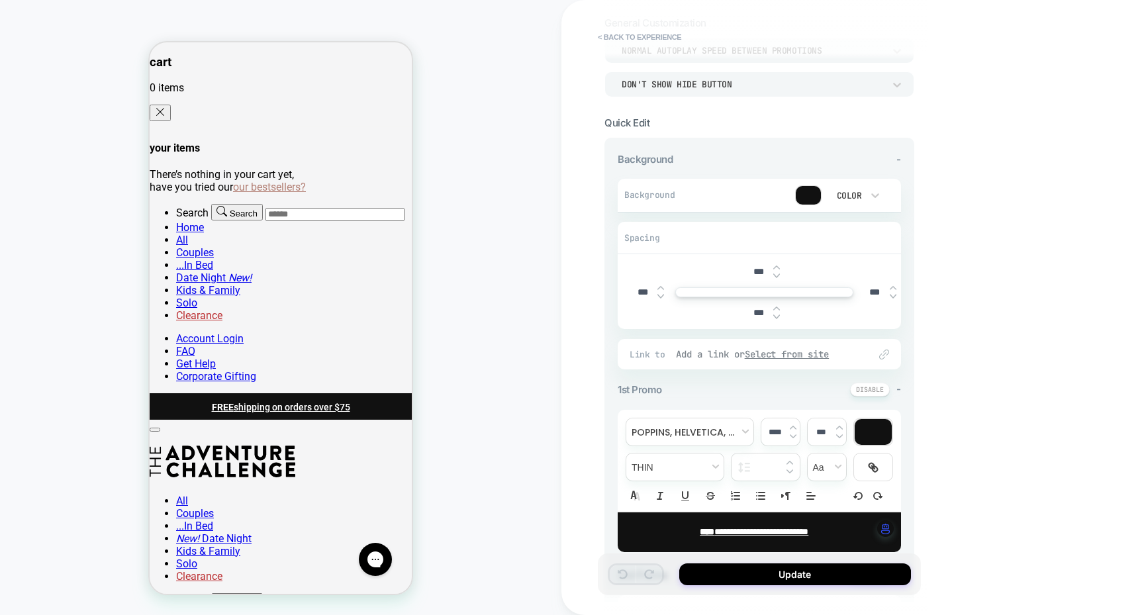
scroll to position [490, 0]
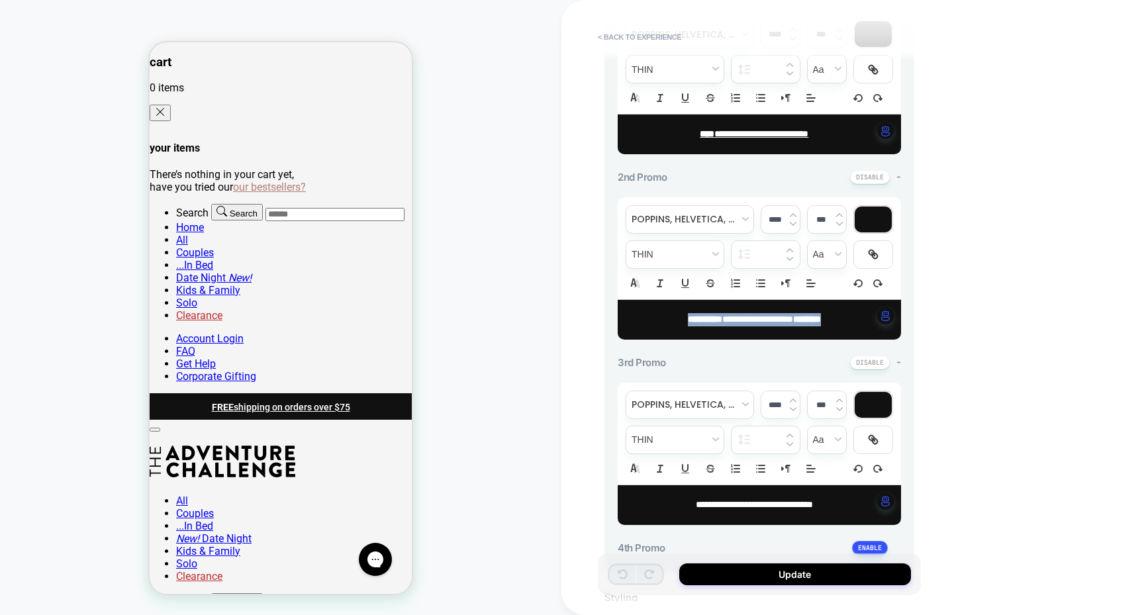
drag, startPoint x: 855, startPoint y: 318, endPoint x: 612, endPoint y: 313, distance: 243.0
click at [612, 313] on div "**********" at bounding box center [759, 155] width 310 height 831
click at [880, 254] on div at bounding box center [873, 254] width 38 height 27
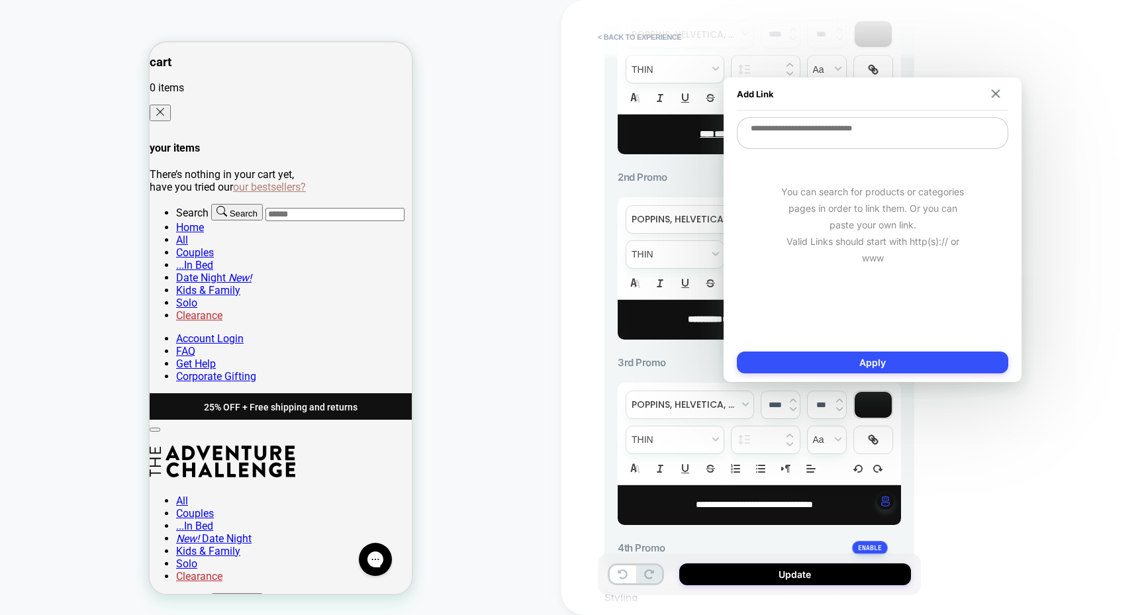
click at [855, 142] on textarea at bounding box center [872, 133] width 271 height 32
paste textarea "**********"
type textarea "*"
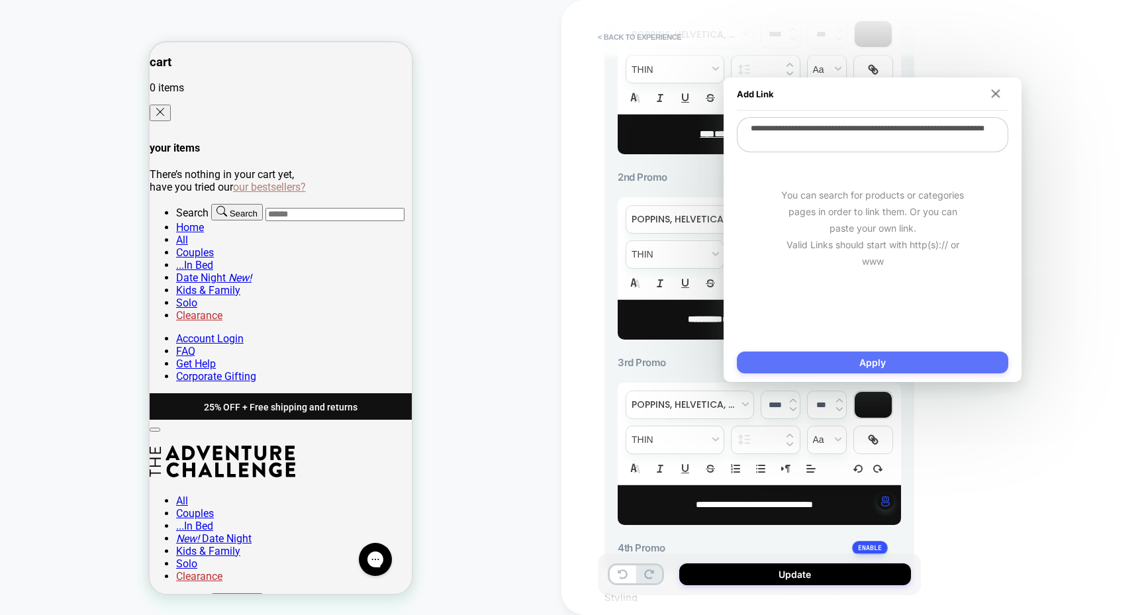
type textarea "**********"
click at [870, 363] on button "Apply" at bounding box center [872, 363] width 271 height 22
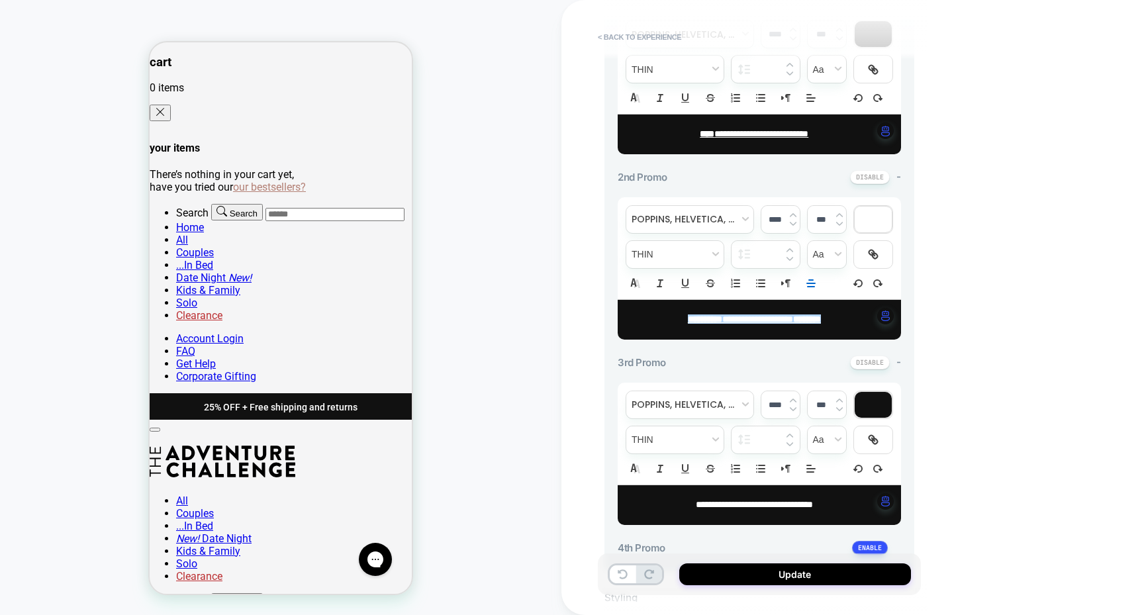
click at [984, 397] on div "**********" at bounding box center [852, 307] width 583 height 615
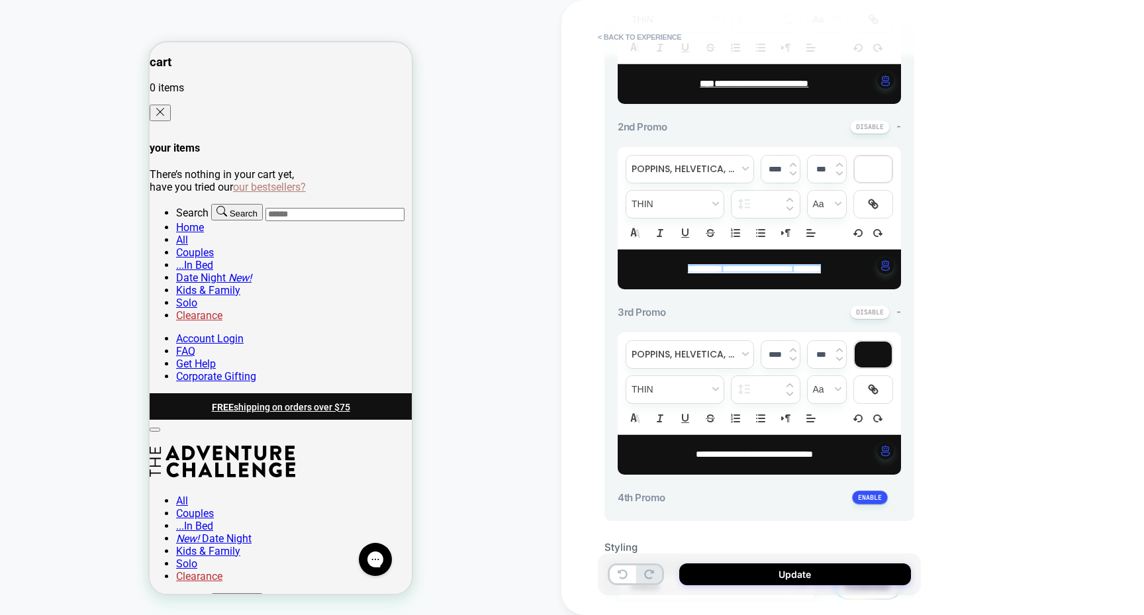
scroll to position [541, 0]
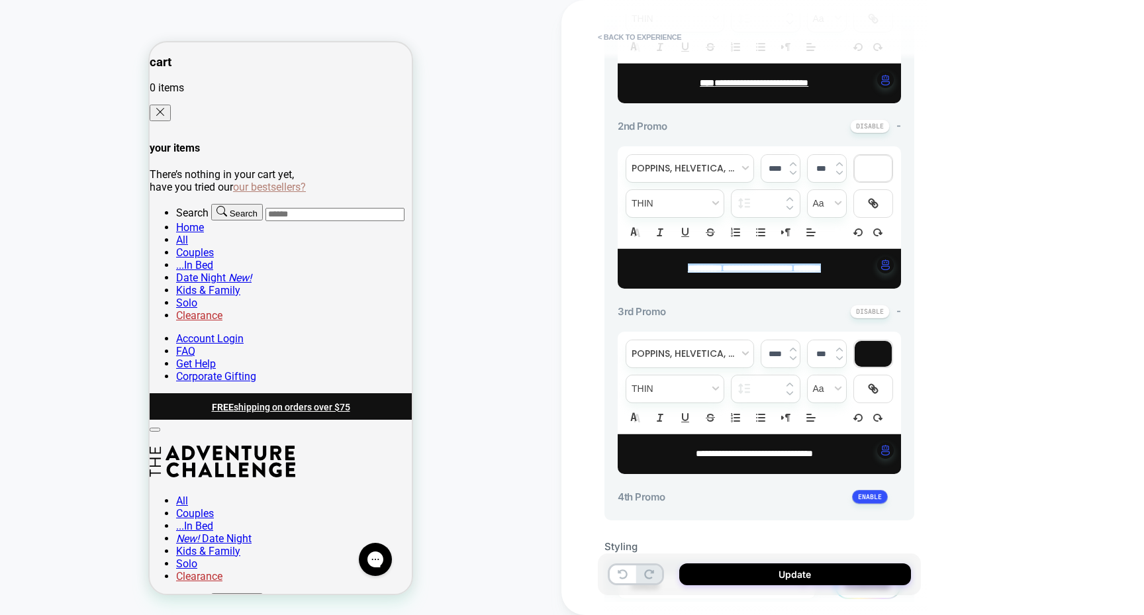
click at [898, 307] on span "-" at bounding box center [898, 311] width 5 height 13
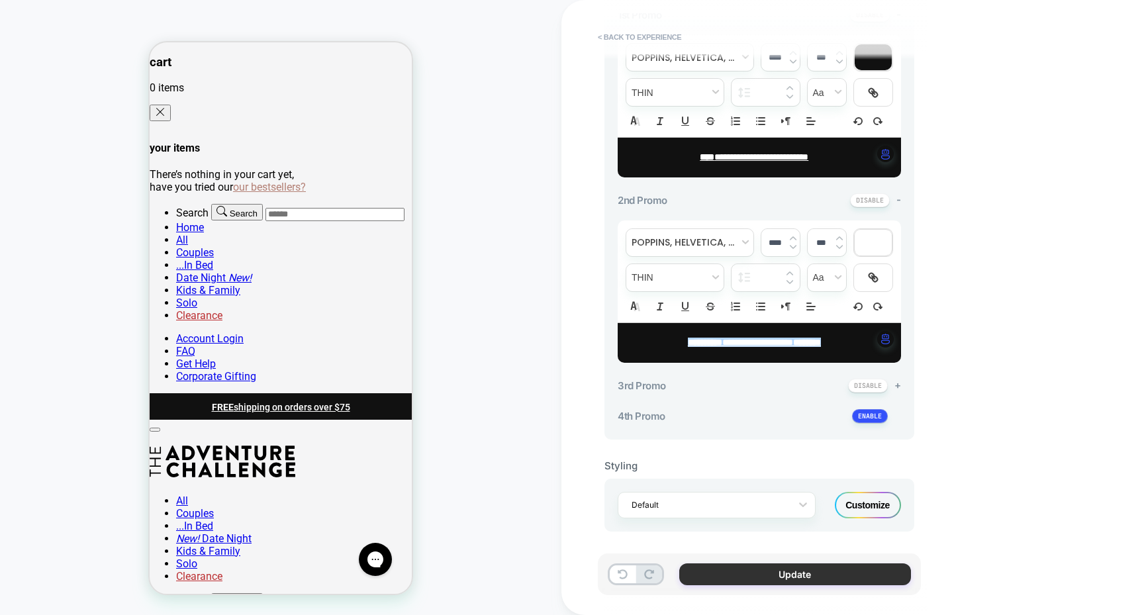
click at [754, 580] on button "Update" at bounding box center [795, 574] width 232 height 22
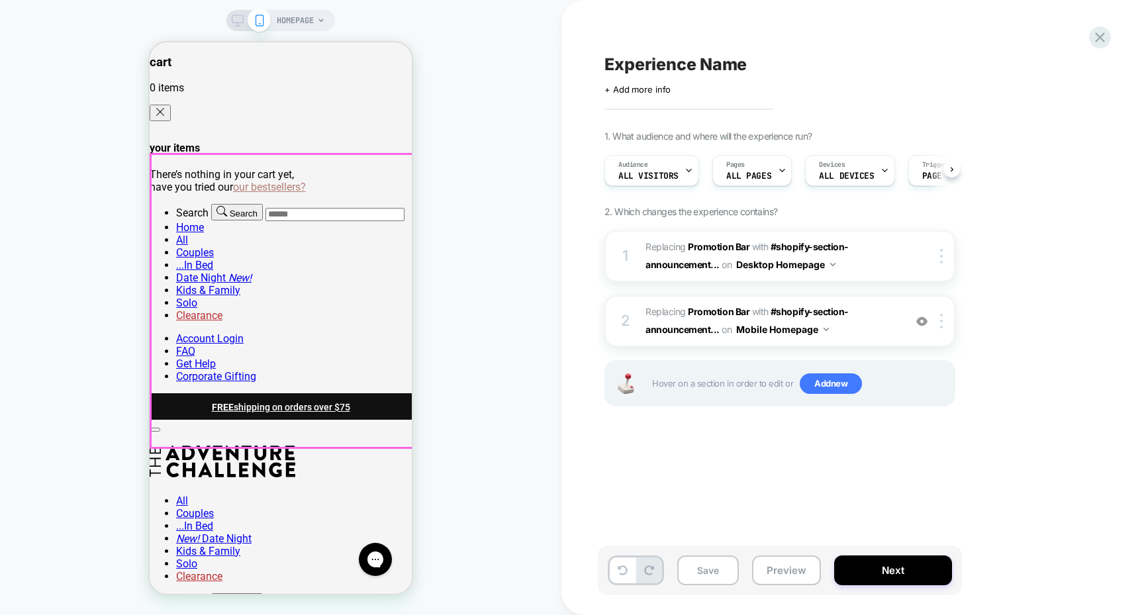
scroll to position [0, 1]
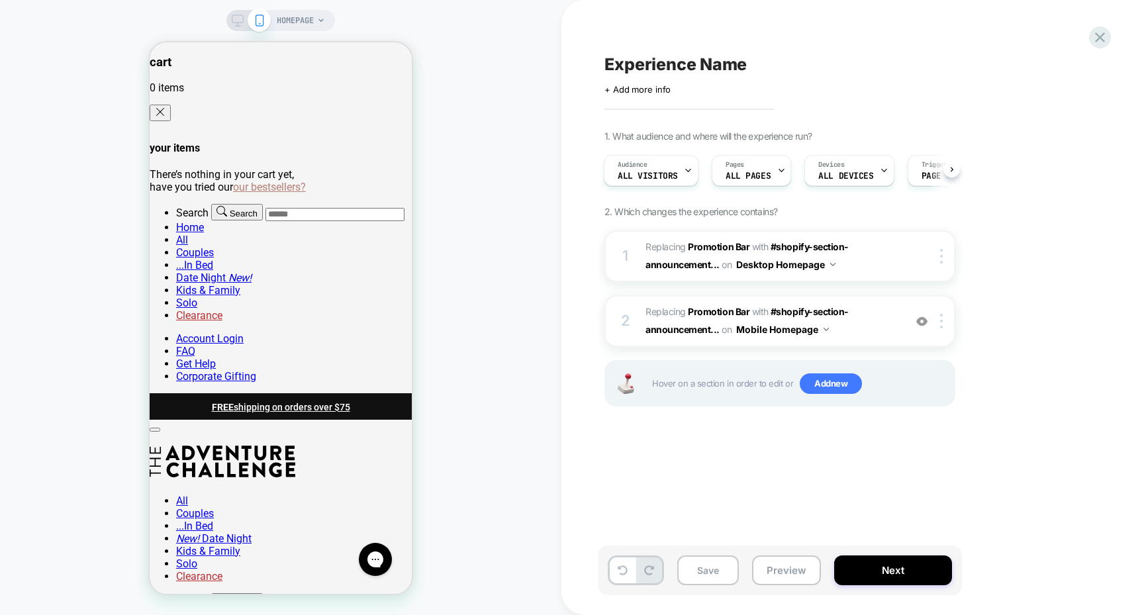
click at [240, 18] on icon at bounding box center [238, 21] width 12 height 12
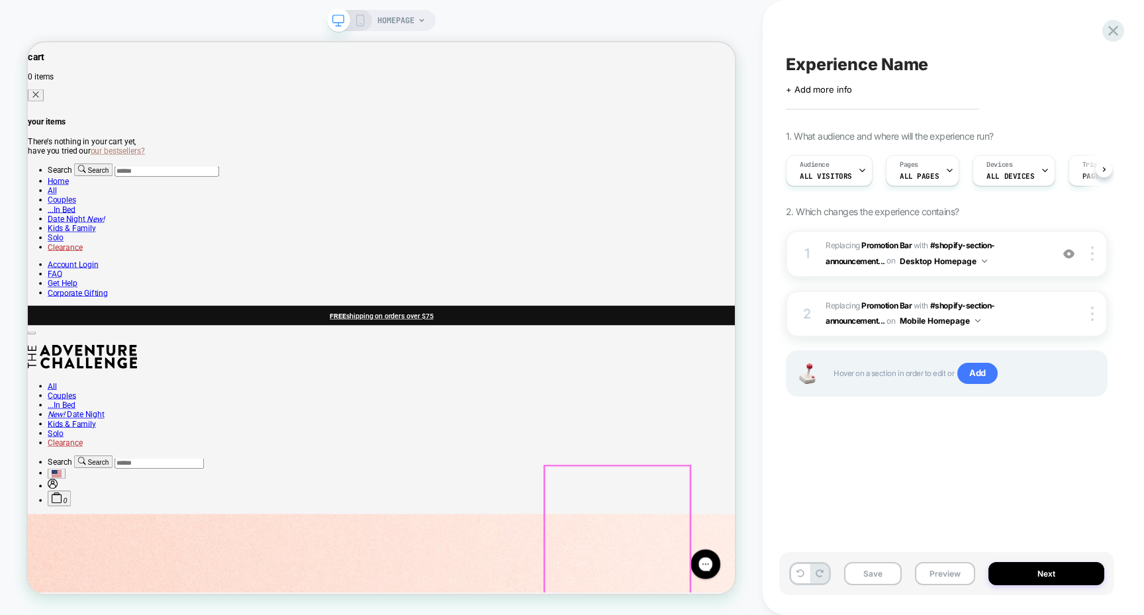
scroll to position [0, 1]
click at [867, 575] on button "Save" at bounding box center [873, 573] width 58 height 23
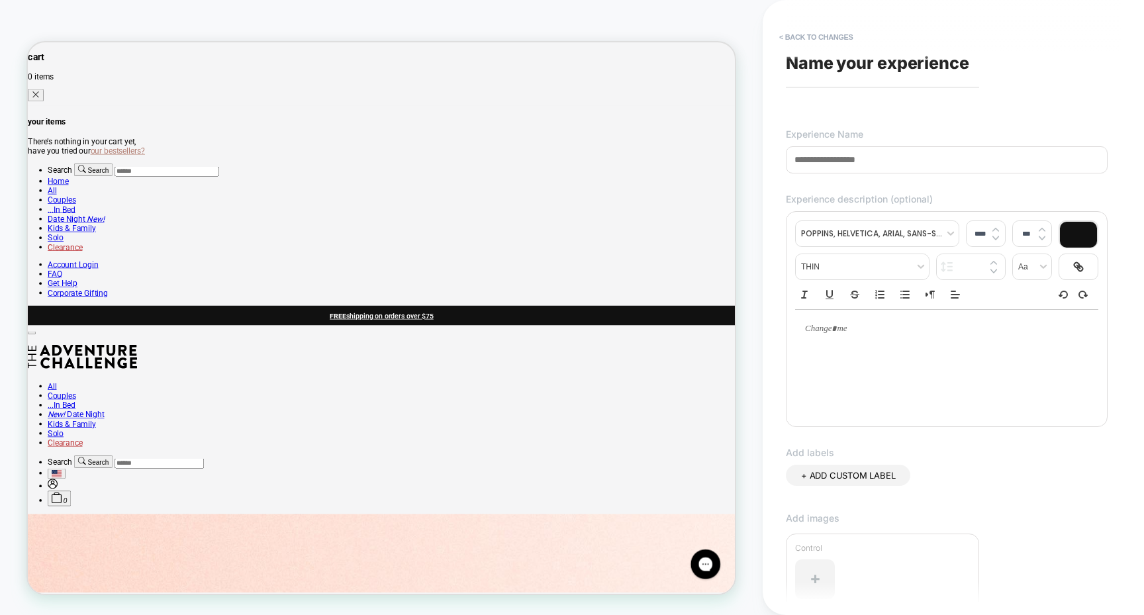
click at [855, 83] on div "**********" at bounding box center [946, 307] width 335 height 589
click at [857, 70] on span "Name your experience" at bounding box center [877, 63] width 183 height 20
click at [849, 58] on span "Name your experience" at bounding box center [877, 63] width 183 height 20
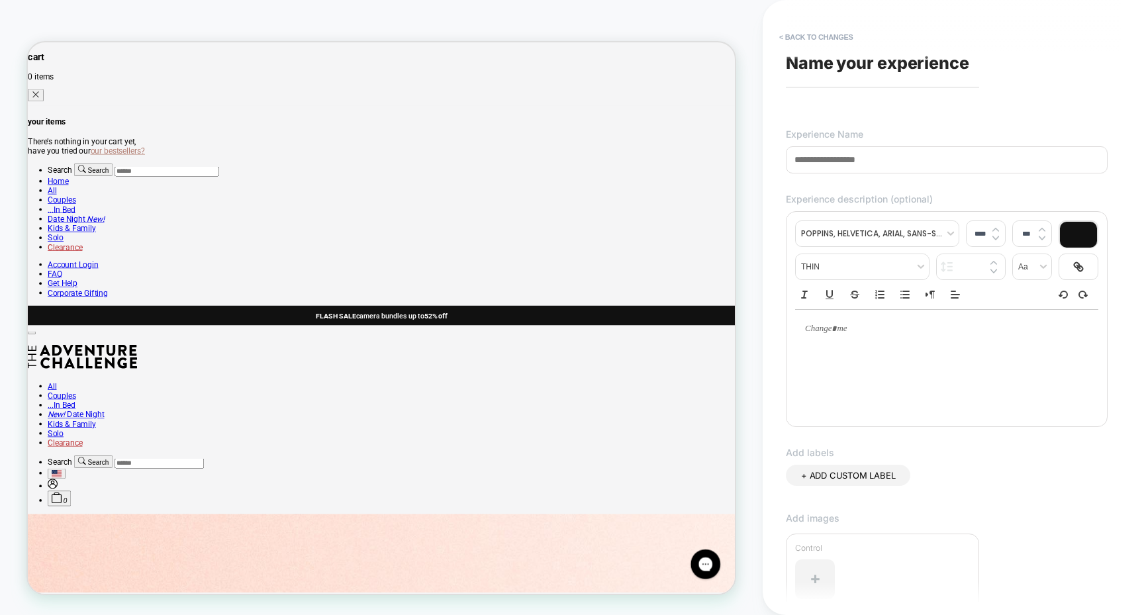
click at [888, 158] on input at bounding box center [947, 159] width 322 height 27
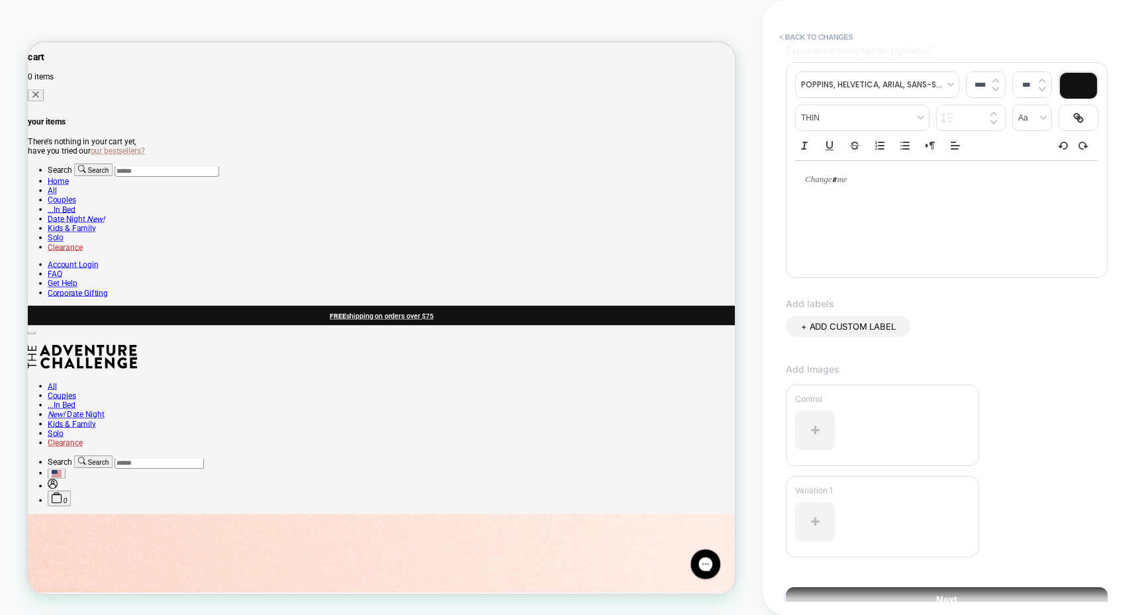
scroll to position [212, 0]
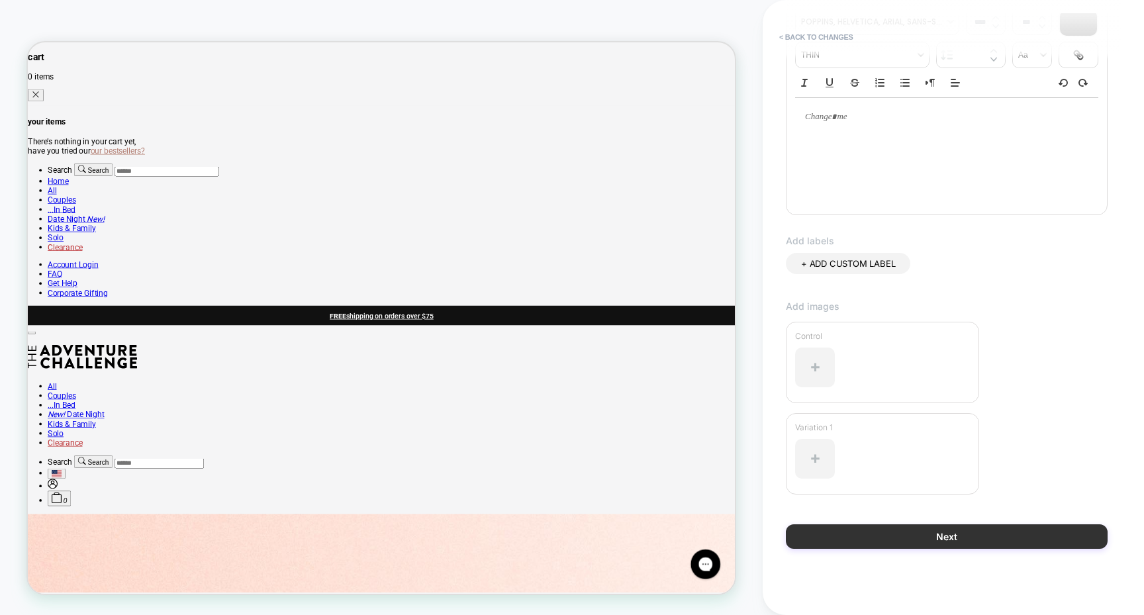
type input "**********"
click at [935, 545] on button "Next" at bounding box center [947, 536] width 322 height 24
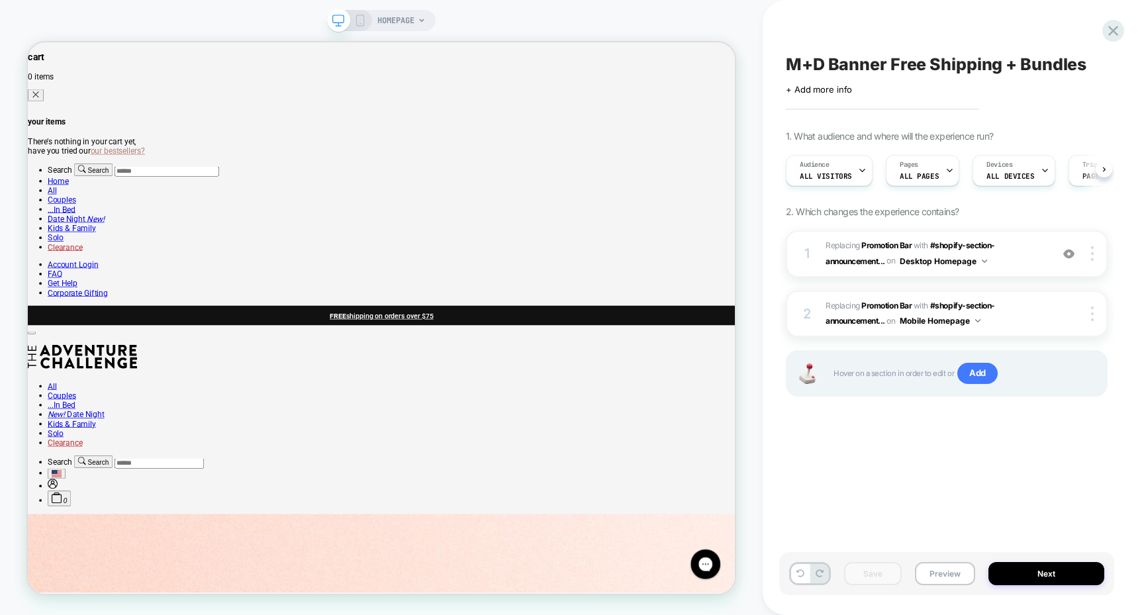
scroll to position [0, 1]
click at [934, 572] on button "Preview" at bounding box center [945, 573] width 60 height 23
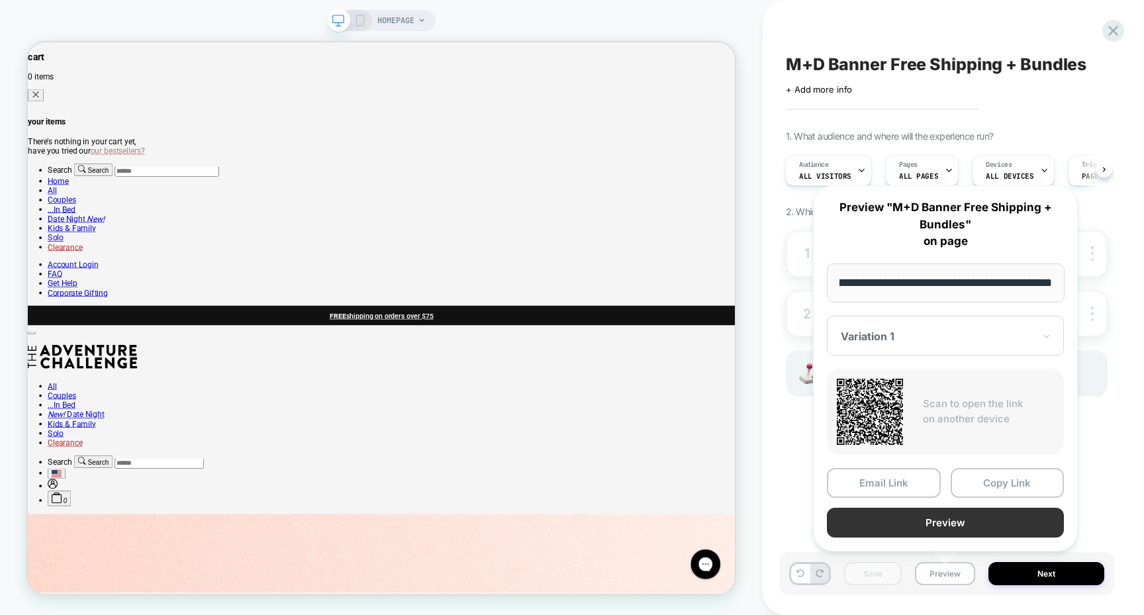
scroll to position [0, 0]
click at [940, 520] on button "Preview" at bounding box center [945, 523] width 237 height 30
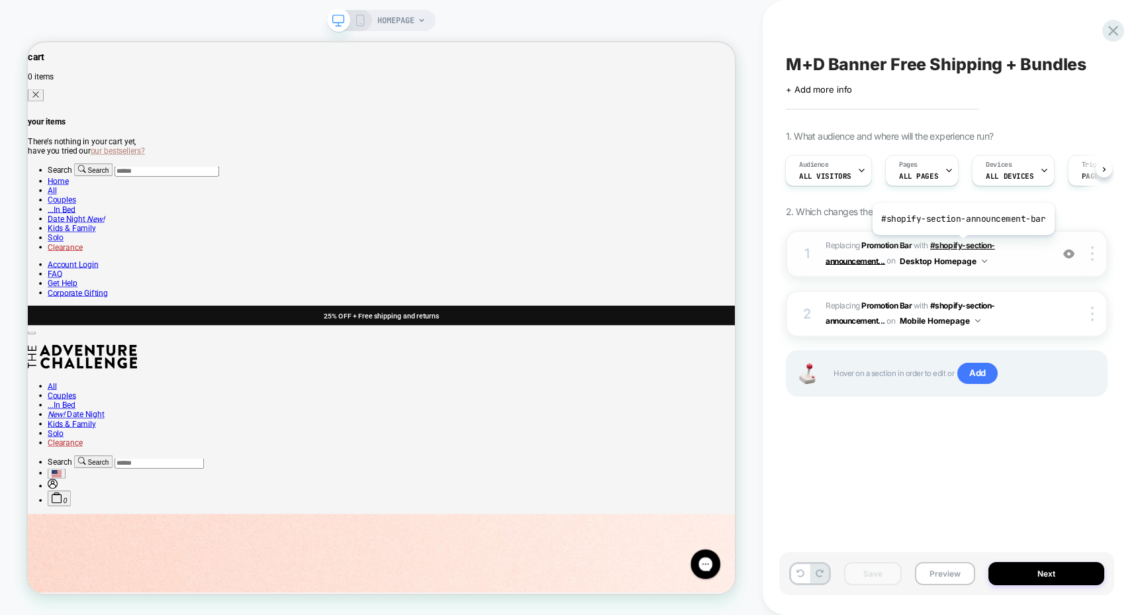
click at [961, 246] on span "#shopify-section-announcement..." at bounding box center [910, 252] width 169 height 25
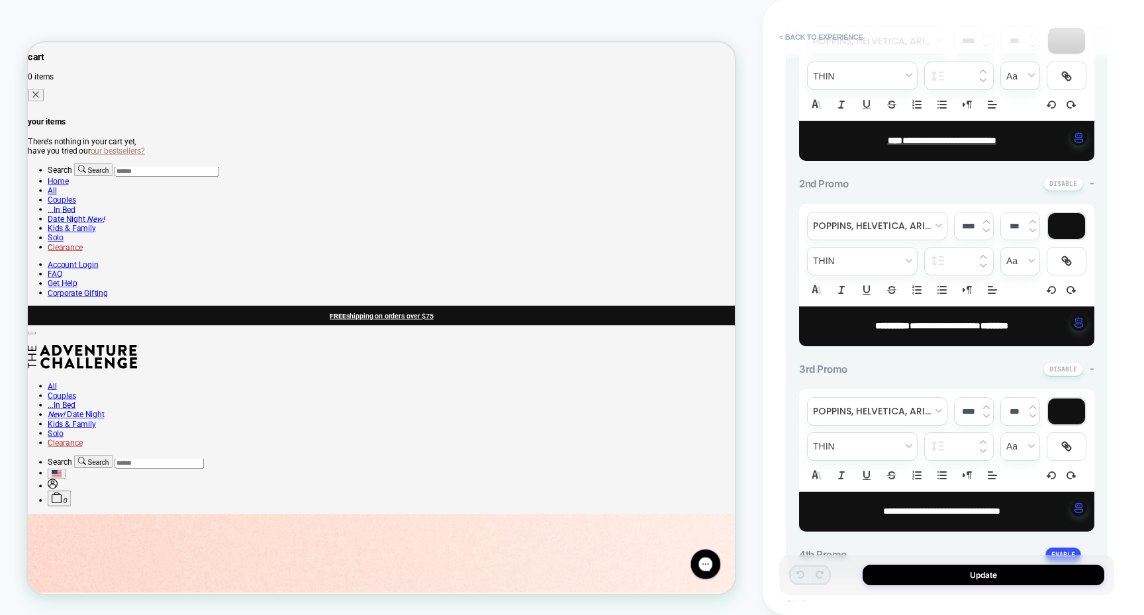
scroll to position [478, 0]
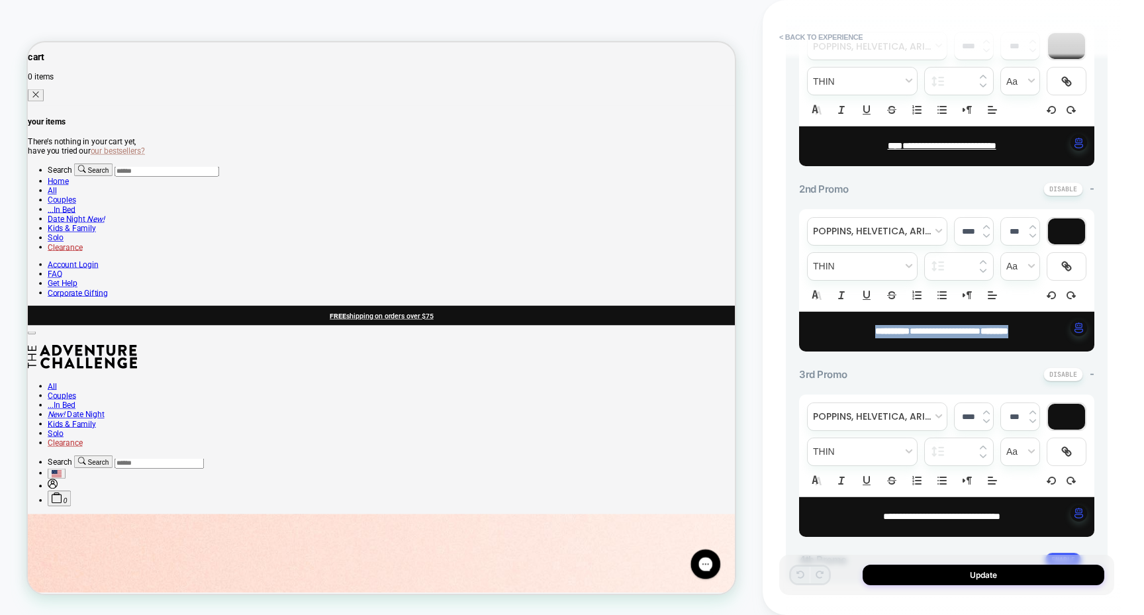
drag, startPoint x: 957, startPoint y: 335, endPoint x: 824, endPoint y: 336, distance: 133.1
click at [824, 336] on p "**********" at bounding box center [941, 331] width 259 height 13
click at [1074, 267] on div at bounding box center [1066, 266] width 38 height 27
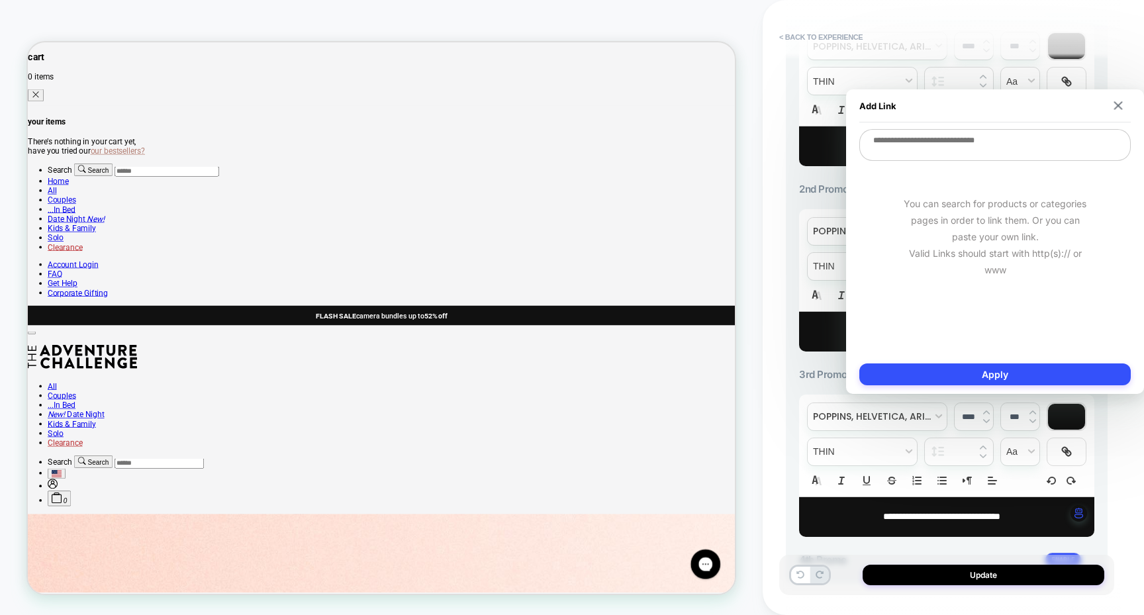
paste textarea "**********"
type textarea "*"
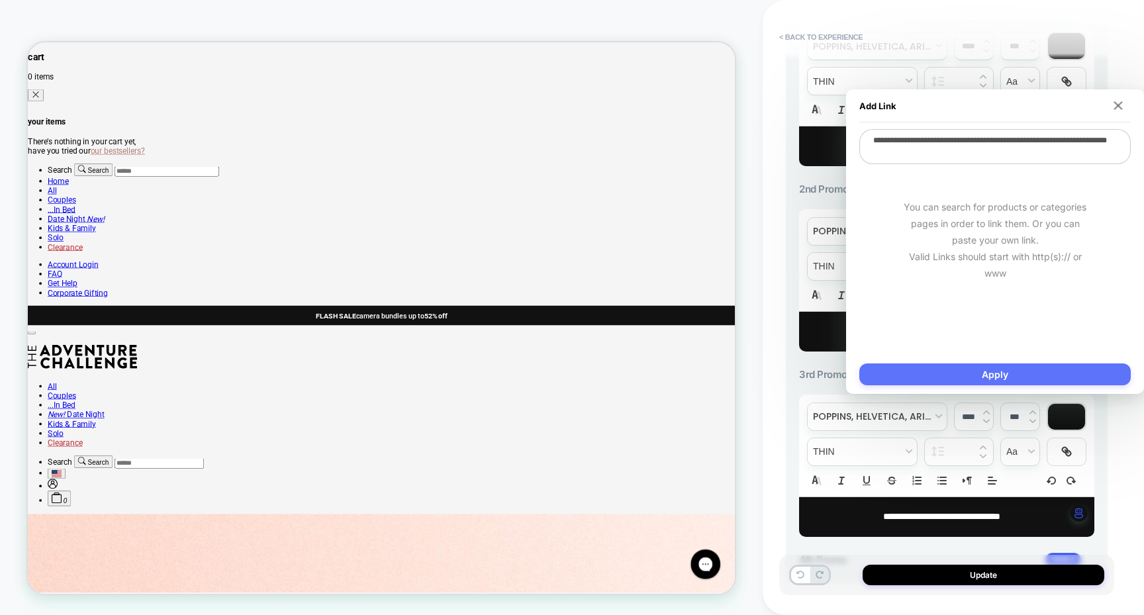
type textarea "**********"
click at [951, 377] on button "Apply" at bounding box center [994, 374] width 271 height 22
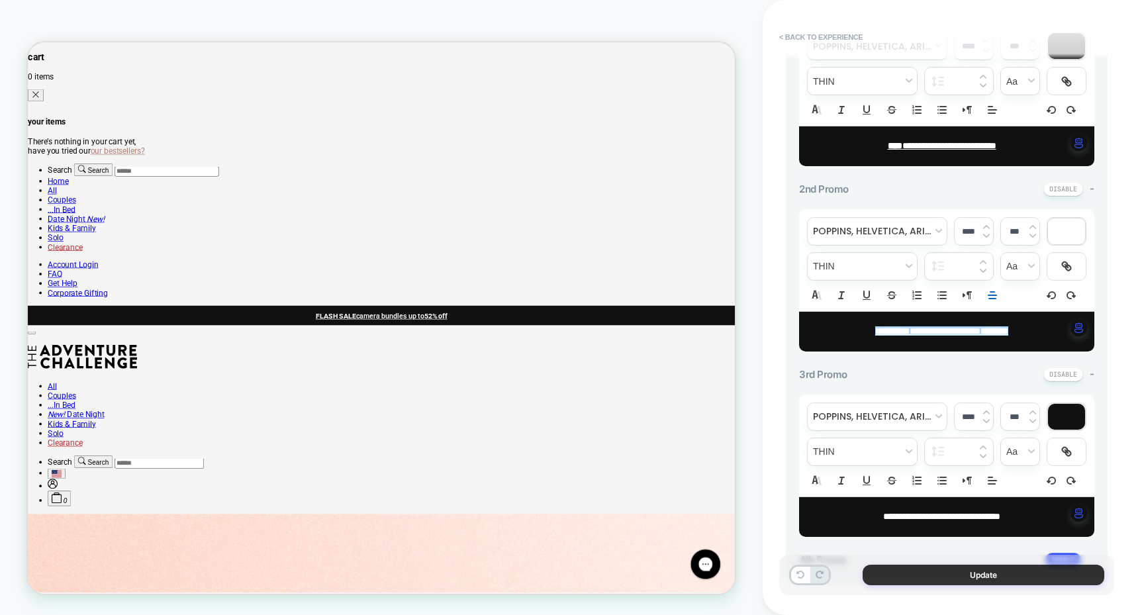
click at [955, 575] on button "Update" at bounding box center [984, 575] width 242 height 21
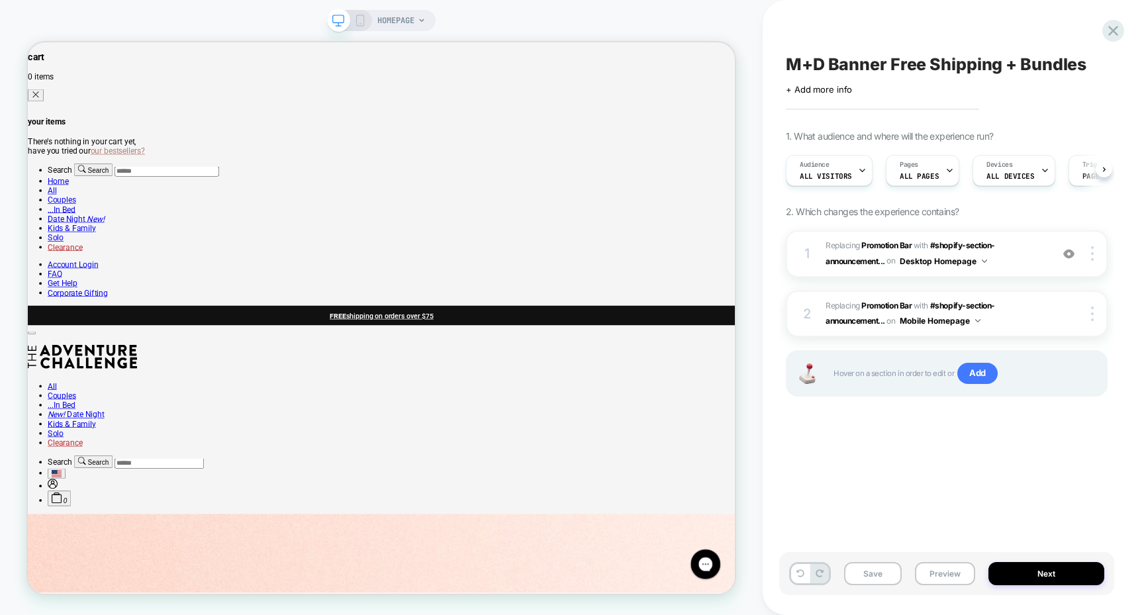
scroll to position [0, 1]
click at [946, 578] on button "Preview" at bounding box center [945, 573] width 60 height 23
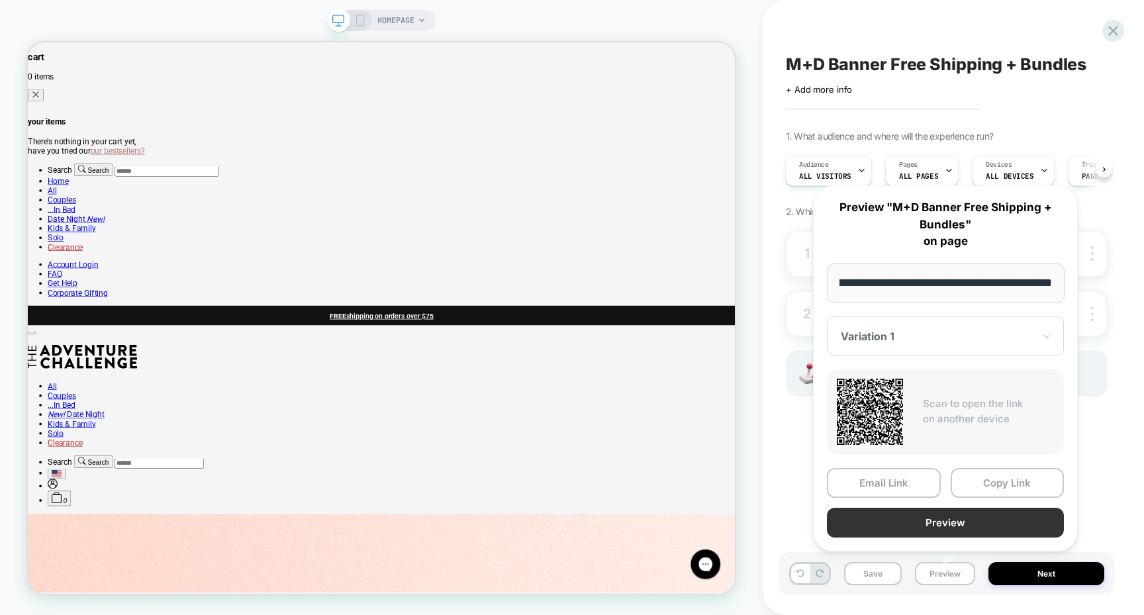
scroll to position [0, 0]
click at [882, 528] on button "Preview" at bounding box center [945, 523] width 237 height 30
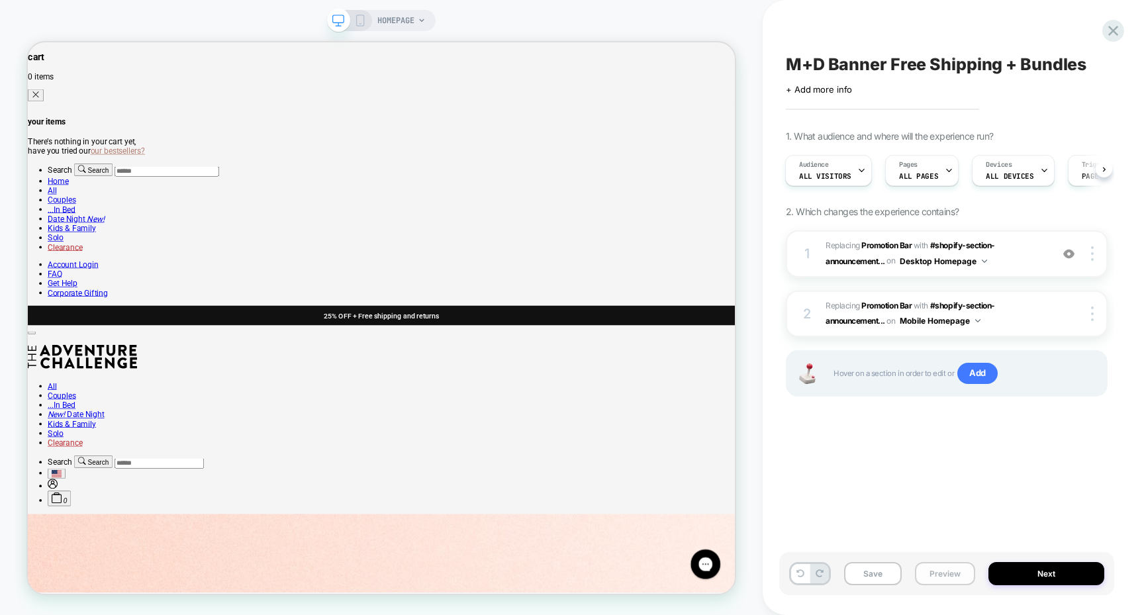
click at [946, 569] on button "Preview" at bounding box center [945, 573] width 60 height 23
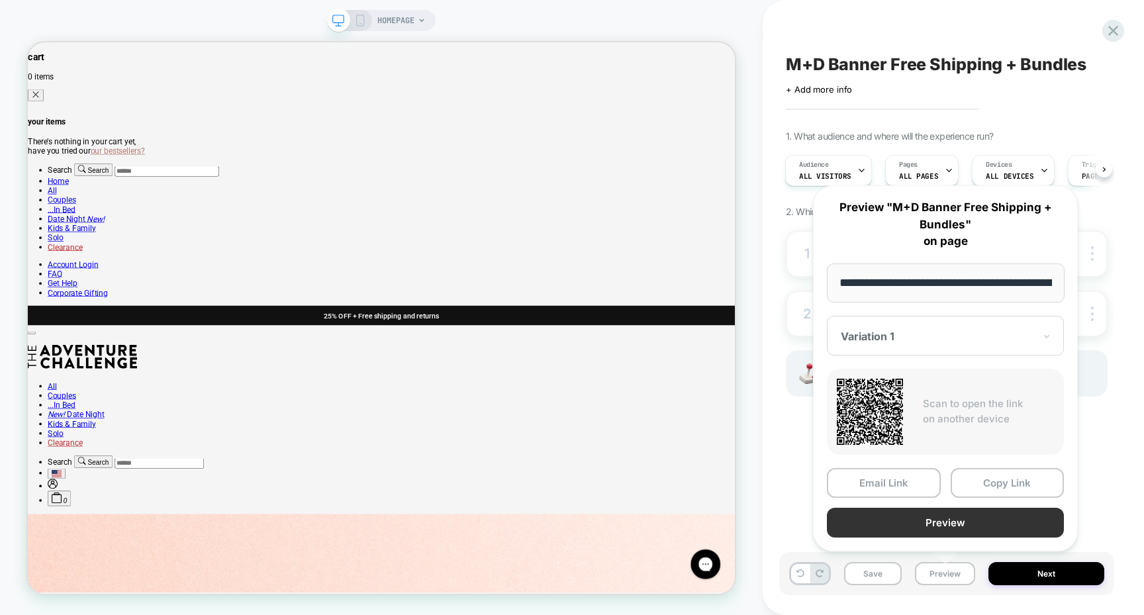
click at [974, 533] on button "Preview" at bounding box center [945, 523] width 237 height 30
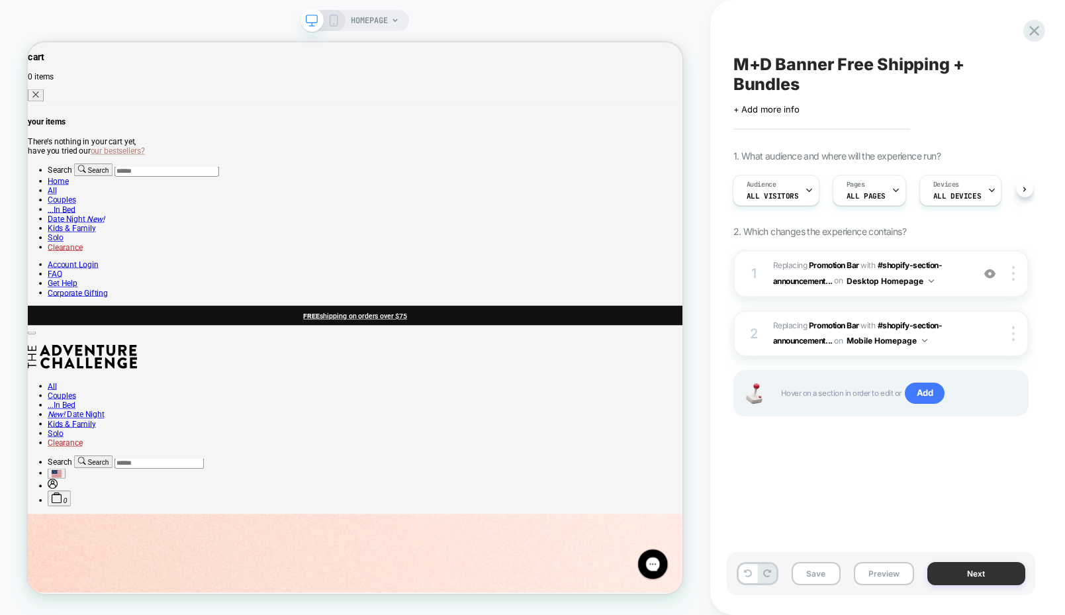
click at [960, 581] on button "Next" at bounding box center [976, 573] width 98 height 23
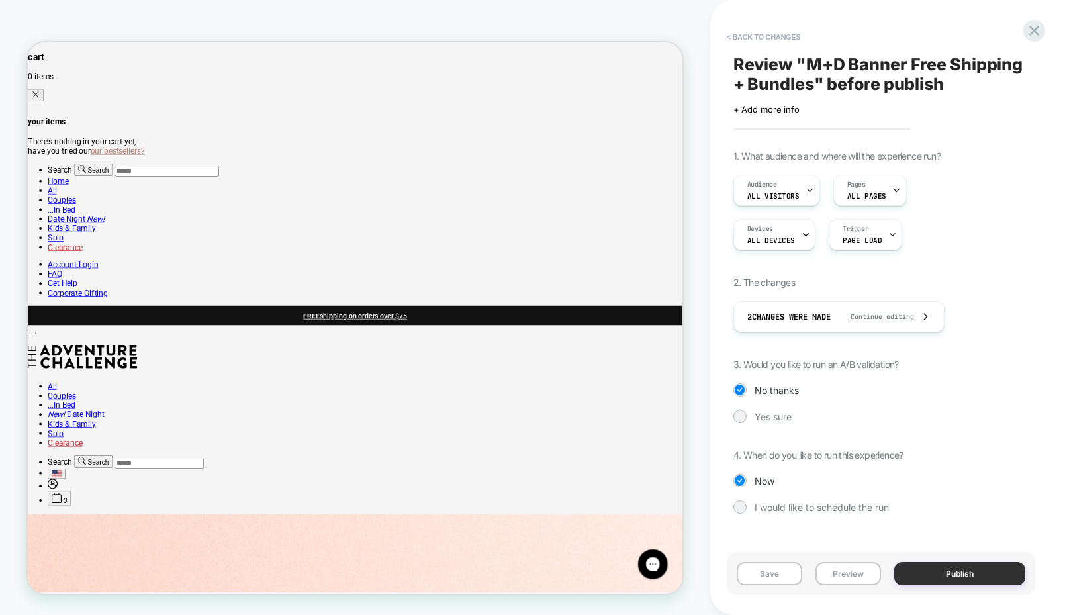
click at [949, 573] on button "Publish" at bounding box center [959, 573] width 131 height 23
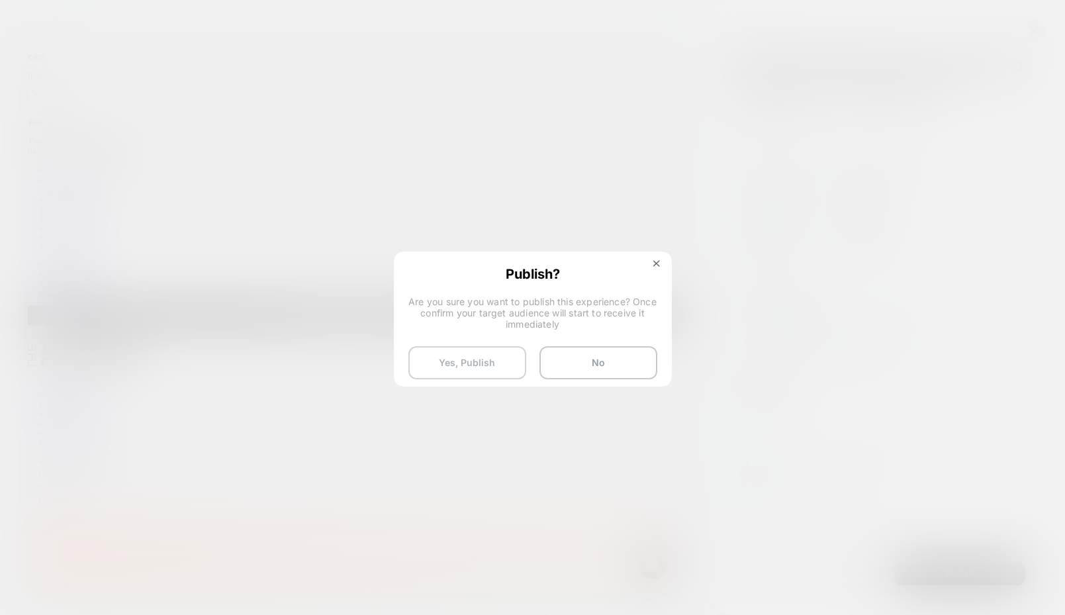
click at [495, 364] on button "Yes, Publish" at bounding box center [467, 362] width 118 height 33
